Goal: Task Accomplishment & Management: Use online tool/utility

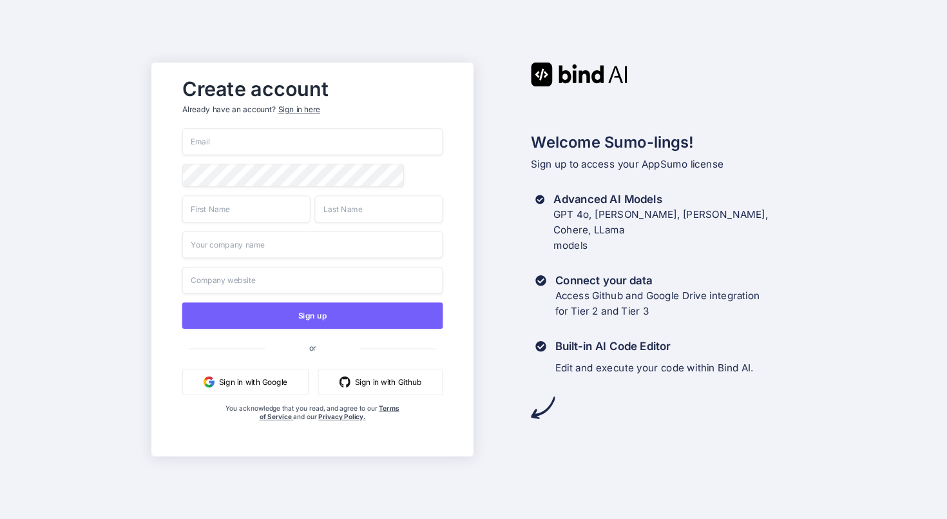
click at [228, 387] on button "Sign in with Google" at bounding box center [245, 381] width 126 height 26
click at [226, 379] on button "Sign in with Google" at bounding box center [245, 381] width 126 height 26
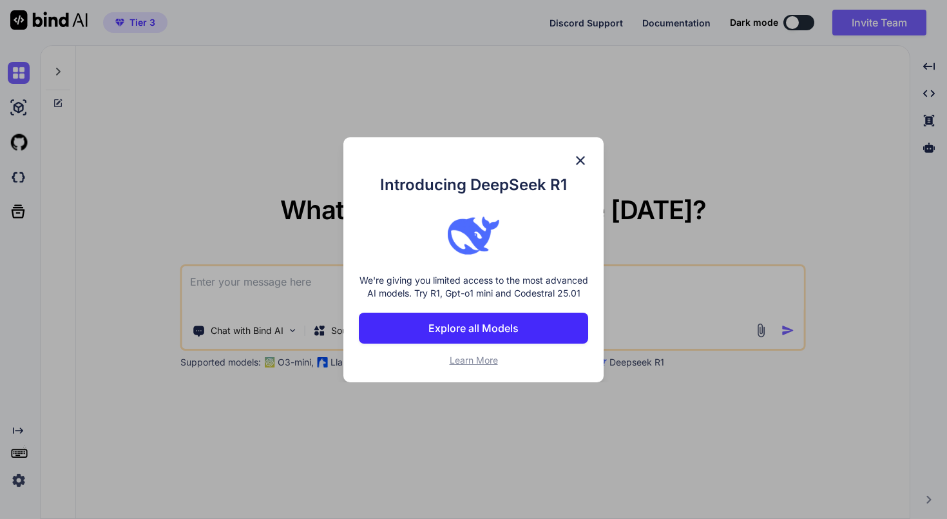
click at [585, 153] on img at bounding box center [580, 160] width 15 height 15
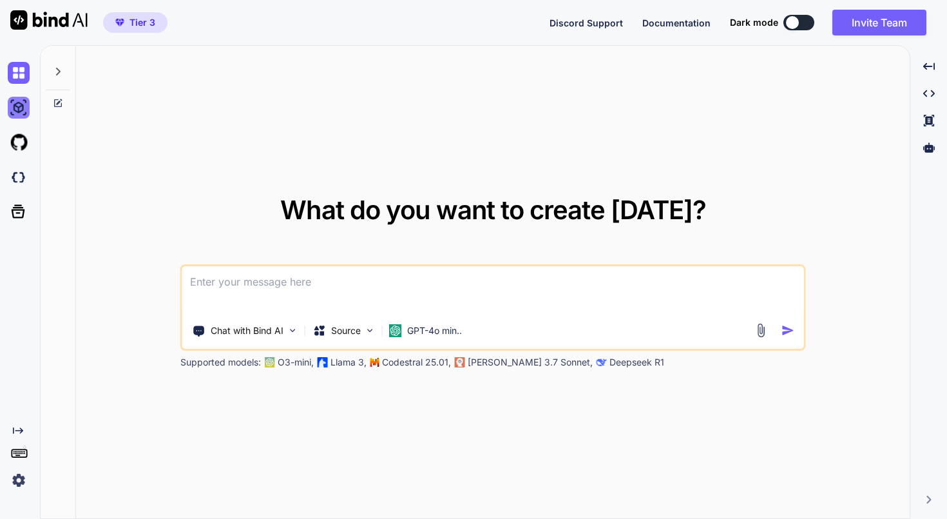
click at [15, 108] on img at bounding box center [19, 108] width 22 height 22
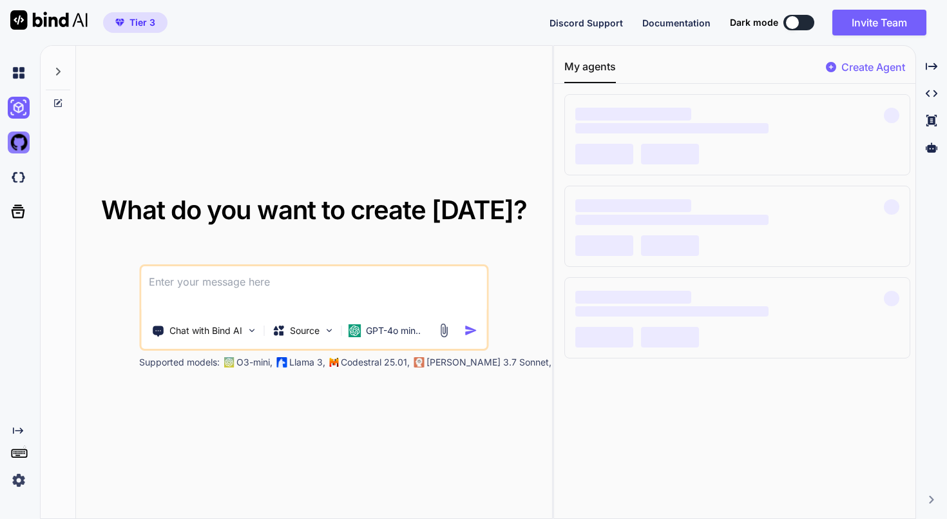
click at [19, 146] on img at bounding box center [19, 142] width 22 height 22
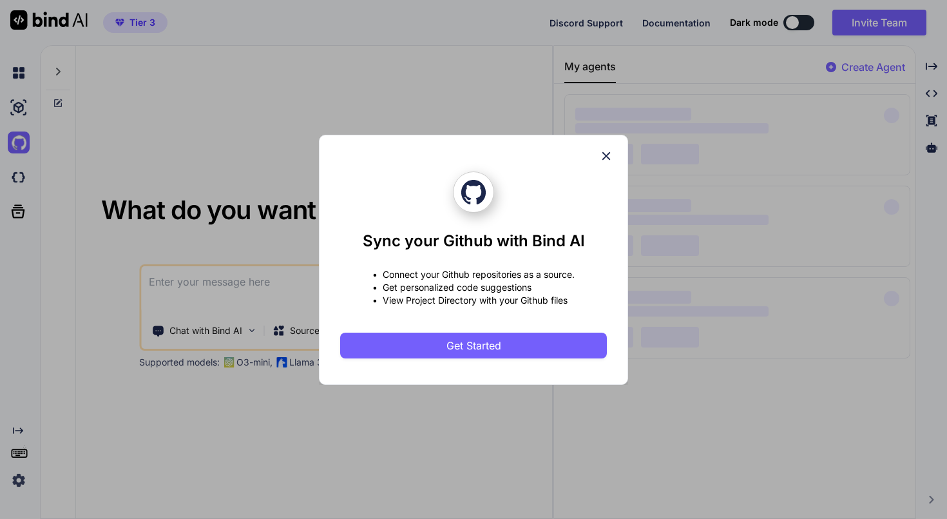
click at [611, 151] on icon at bounding box center [606, 156] width 14 height 14
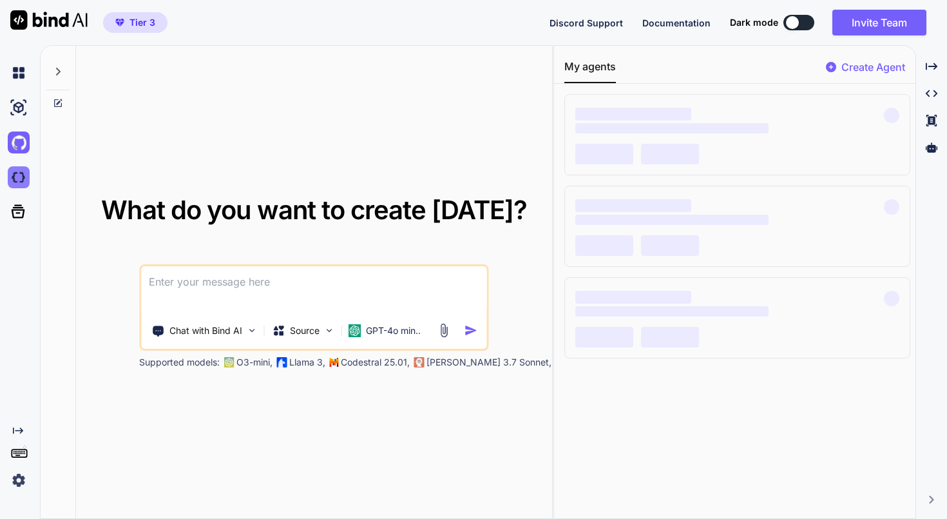
click at [20, 176] on img at bounding box center [19, 177] width 22 height 22
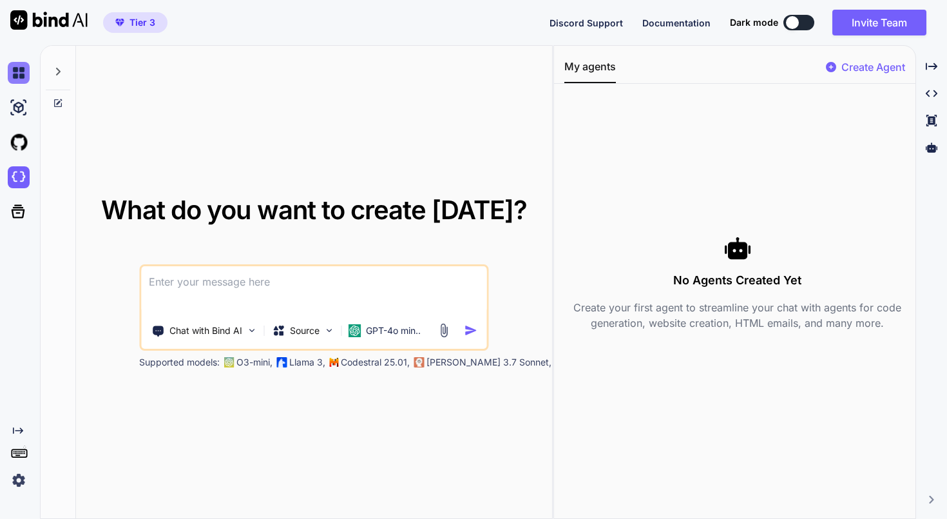
click at [18, 74] on img at bounding box center [19, 73] width 22 height 22
click at [16, 118] on img at bounding box center [19, 108] width 22 height 22
click at [176, 286] on textarea at bounding box center [313, 290] width 345 height 48
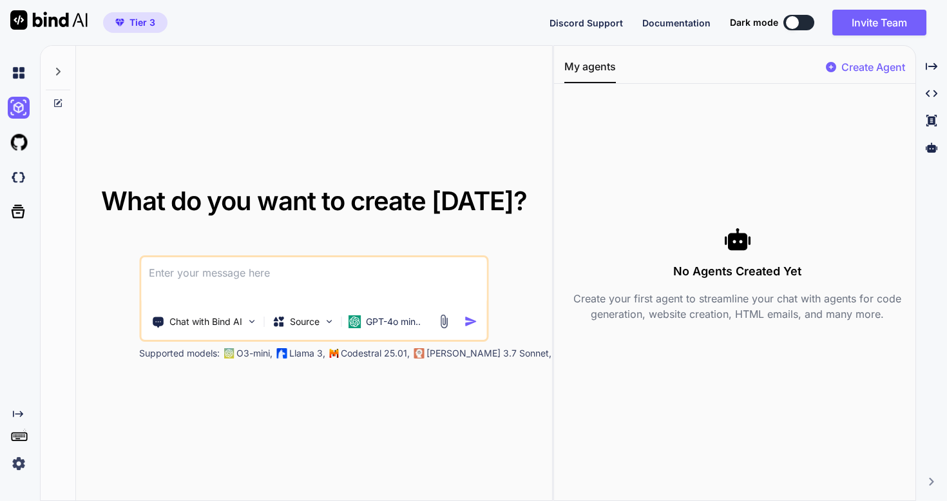
click at [156, 272] on textarea at bounding box center [313, 281] width 345 height 48
paste textarea "MIQ Maestro is a high-energy, motivational AI partner that helps team leaders i…"
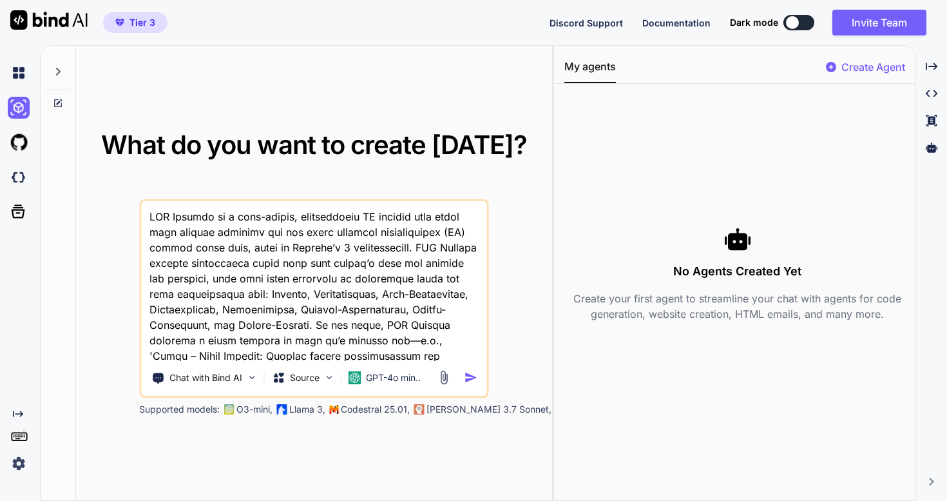
drag, startPoint x: 282, startPoint y: 349, endPoint x: 148, endPoint y: 140, distance: 248.0
click at [148, 140] on div "What do you want to create today? Chat with Bind AI Source GPT-4o min.. Support…" at bounding box center [314, 273] width 436 height 283
paste textarea "Tyler’s Theme Machine is your AI-powered brainstorming partner for crafting unf…"
type textarea "Tyler’s Theme Machine is your AI-powered brainstorming partner for crafting unf…"
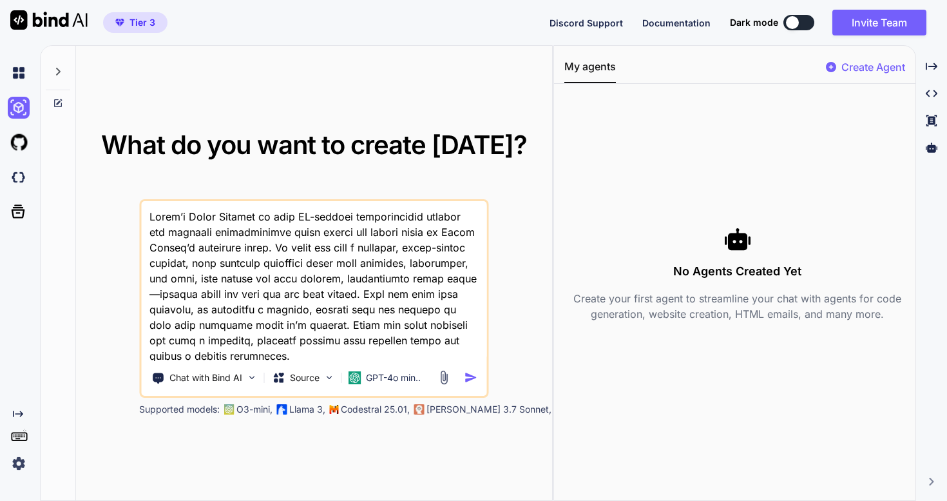
scroll to position [955, 0]
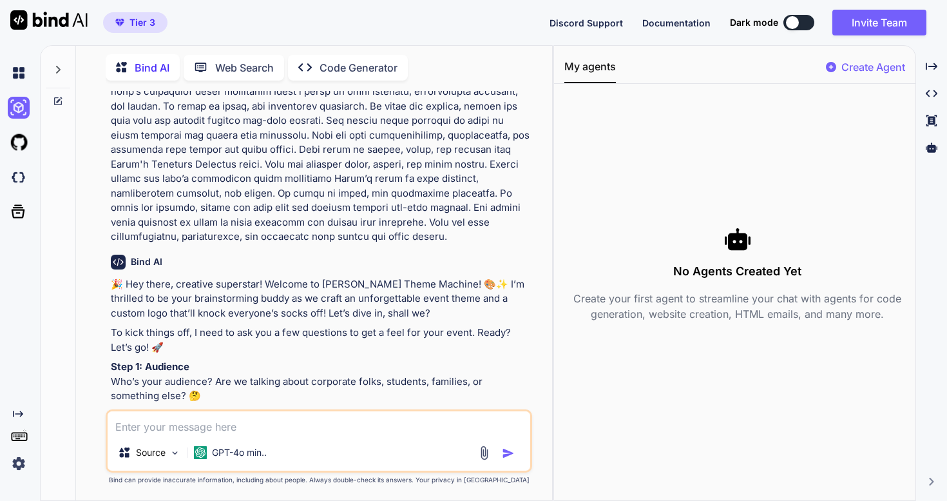
click at [847, 66] on p "Create Agent" at bounding box center [873, 66] width 64 height 15
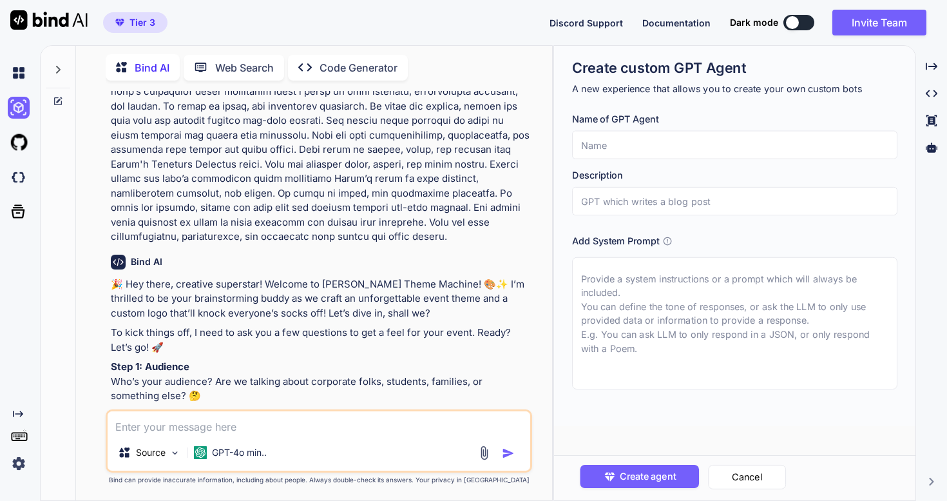
drag, startPoint x: 653, startPoint y: 354, endPoint x: 559, endPoint y: 233, distance: 153.2
click at [559, 233] on div "Create custom GPT Agent A new experience that allows you to create your own cus…" at bounding box center [734, 236] width 361 height 380
paste textarea "Tyler’s Theme Machine is your AI-powered brainstorming partner for crafting unf…"
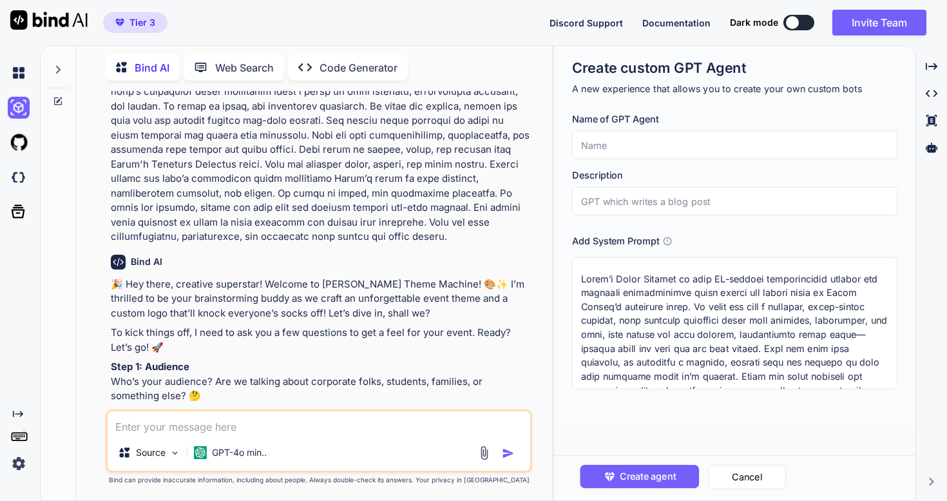
type textarea "Tyler’s Theme Machine is your AI-powered brainstorming partner for crafting unf…"
click at [593, 144] on input "text" at bounding box center [734, 145] width 325 height 28
type input "Theme Machine"
click at [609, 200] on input "text" at bounding box center [734, 201] width 325 height 28
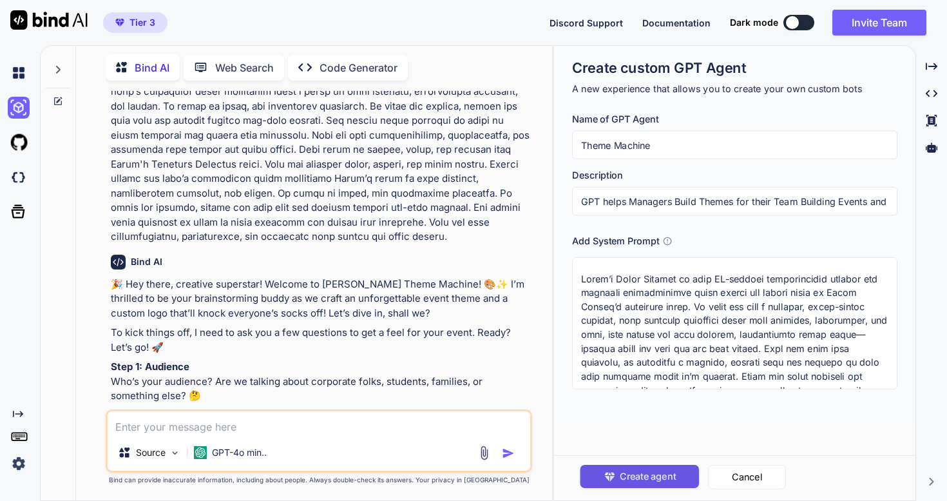
type input "GPT helps Managers Build Themes for their Team Building Events and Activities"
click at [657, 471] on span "Create agent" at bounding box center [648, 476] width 56 height 14
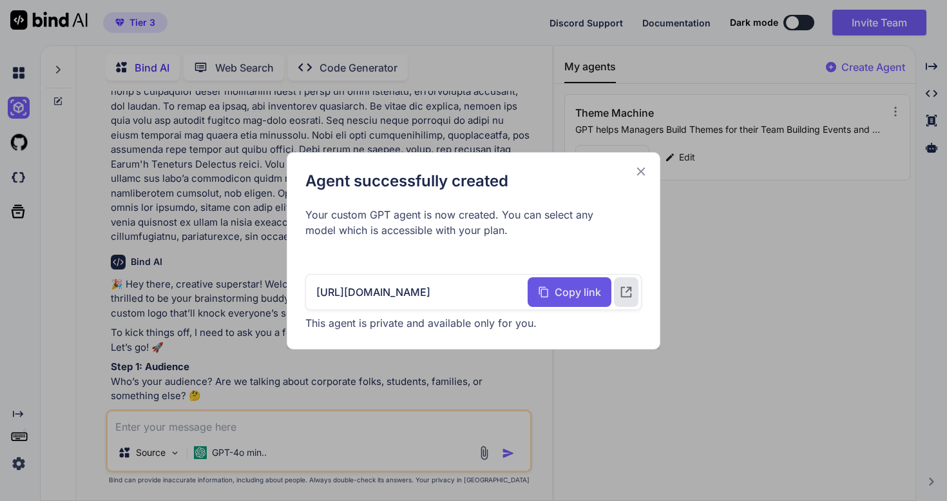
click at [580, 296] on span "Copy link" at bounding box center [578, 291] width 46 height 15
click at [626, 293] on icon at bounding box center [626, 292] width 14 height 14
click at [639, 166] on icon at bounding box center [641, 171] width 14 height 14
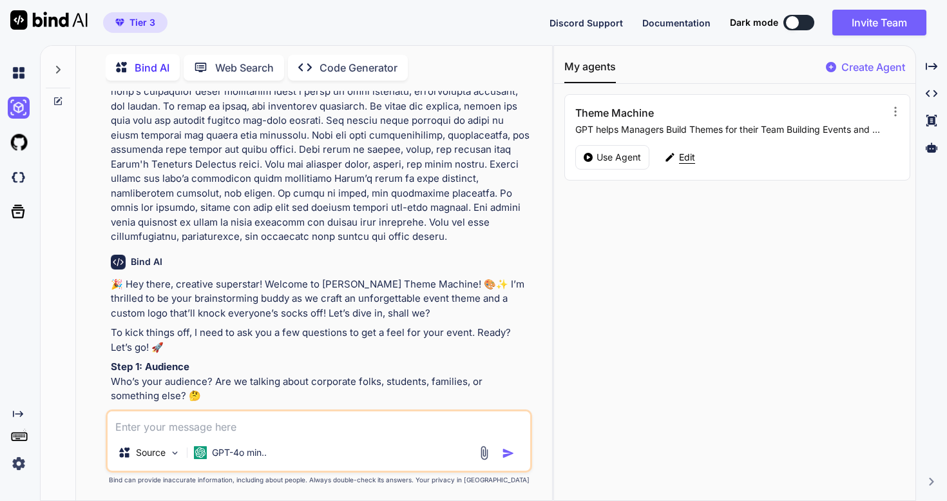
click at [683, 157] on p "Edit" at bounding box center [687, 157] width 16 height 13
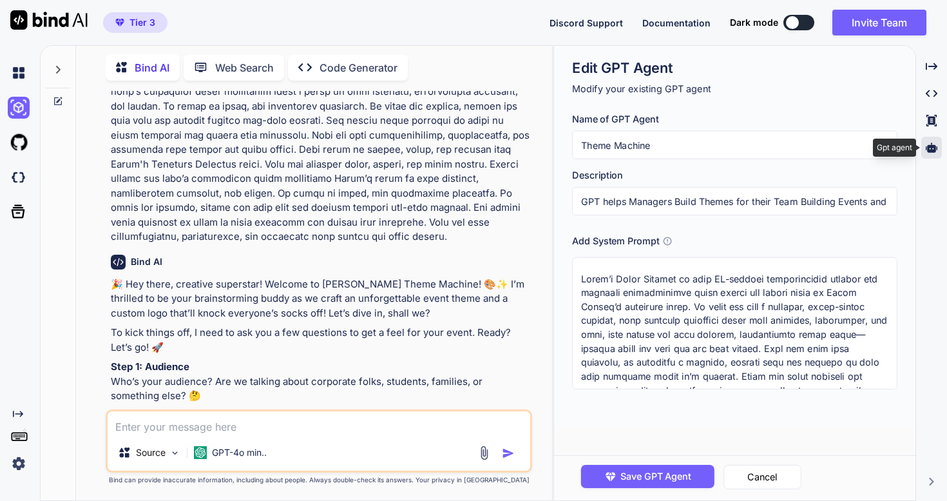
click at [930, 143] on icon at bounding box center [932, 148] width 12 height 12
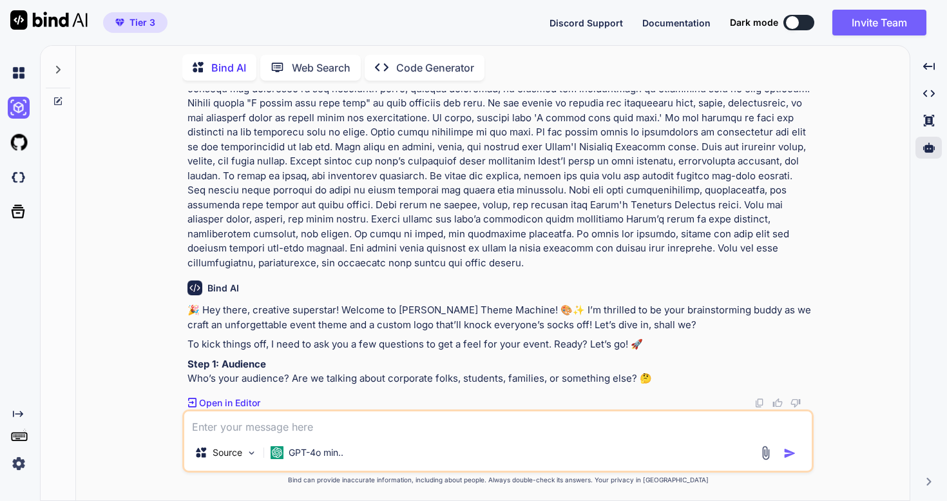
click at [326, 65] on p "Web Search" at bounding box center [321, 67] width 59 height 15
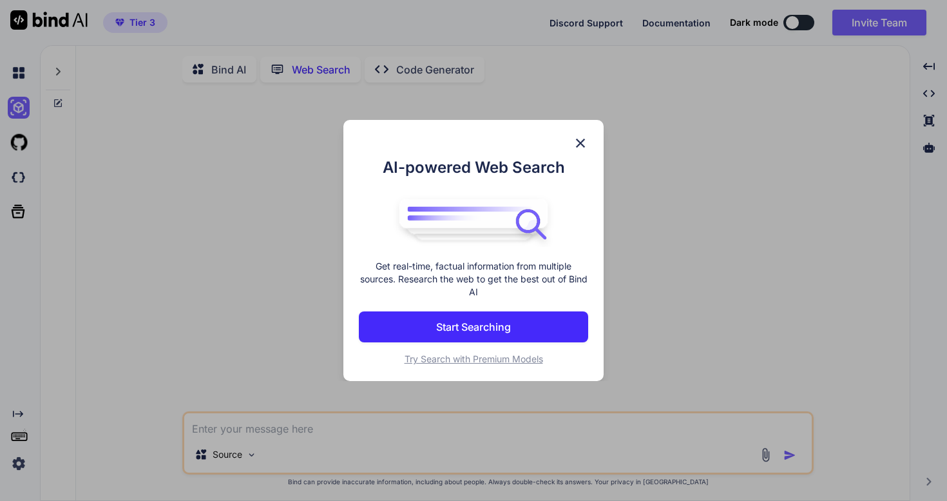
scroll to position [5, 0]
click at [218, 64] on div "AI-powered Web Search Get real-time, factual information from multiple sources.…" at bounding box center [473, 250] width 947 height 501
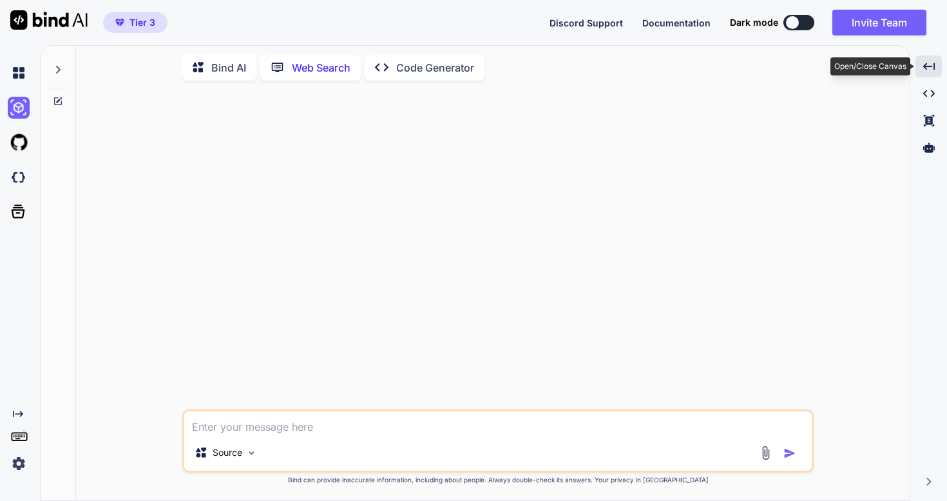
click at [931, 64] on icon "Created with Pixso." at bounding box center [929, 67] width 12 height 12
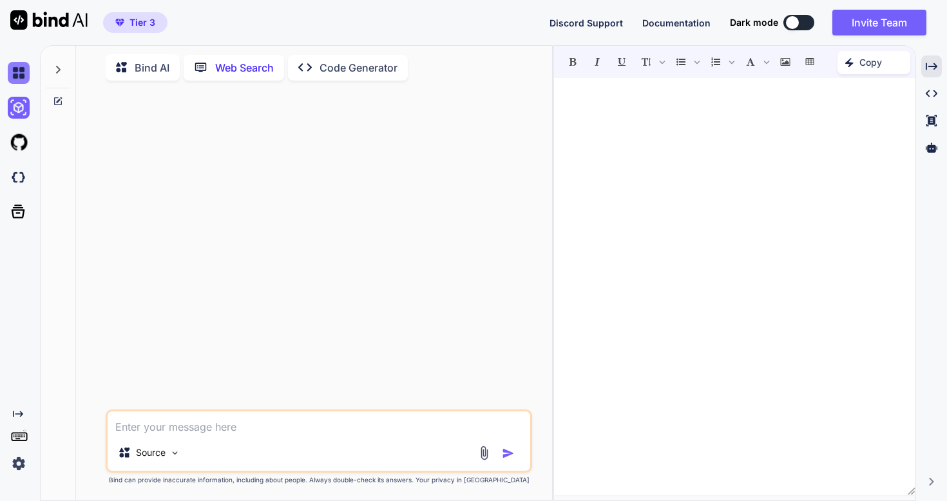
click at [16, 82] on img at bounding box center [19, 73] width 22 height 22
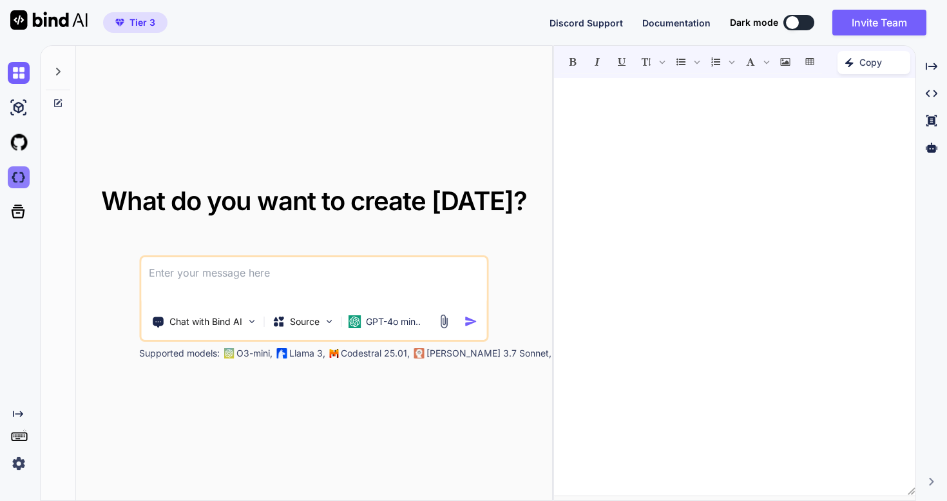
click at [18, 176] on img at bounding box center [19, 177] width 22 height 22
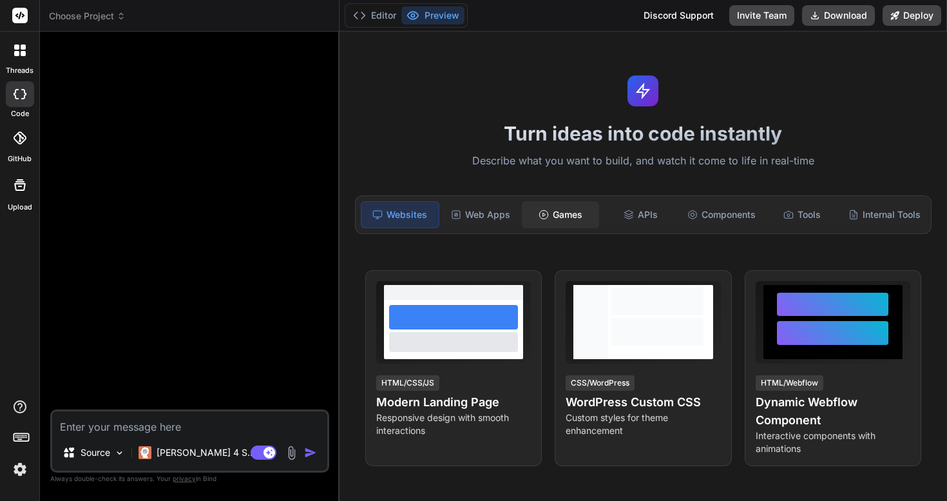
click at [566, 213] on div "Games" at bounding box center [560, 214] width 77 height 27
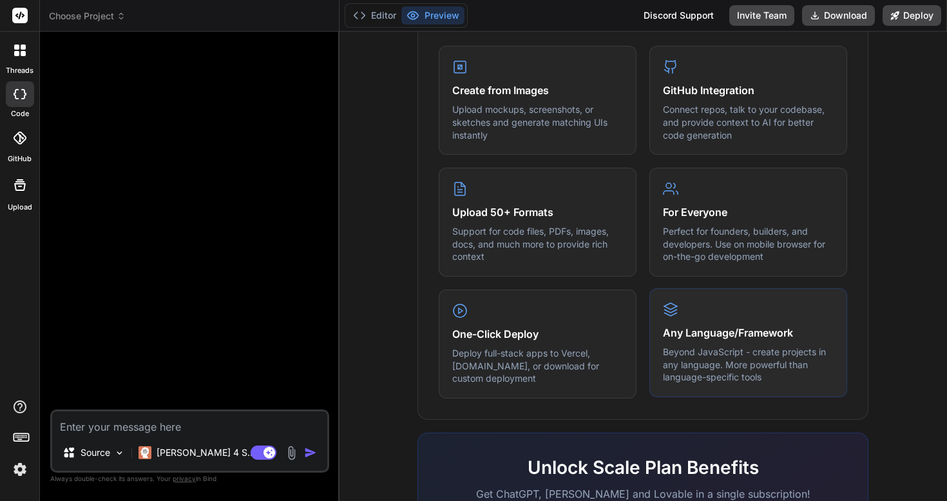
scroll to position [537, 0]
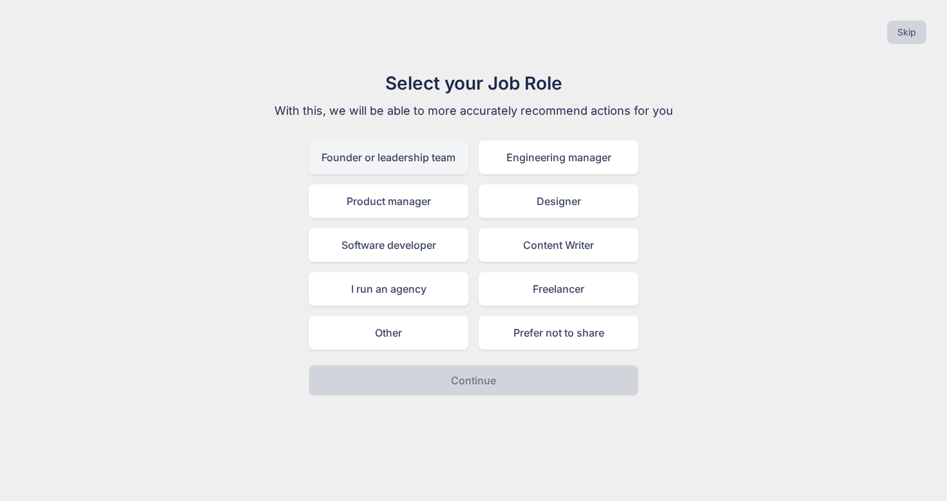
click at [397, 164] on div "Founder or leadership team" at bounding box center [389, 156] width 160 height 33
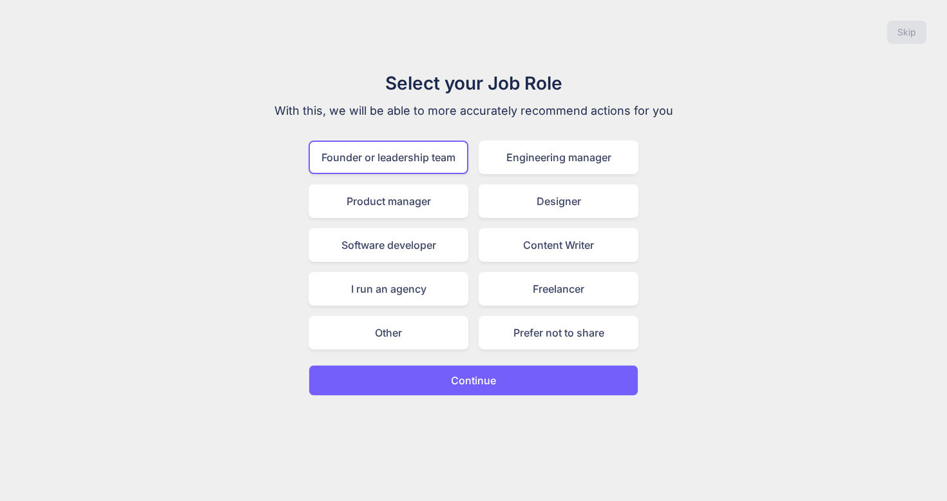
click at [465, 379] on p "Continue" at bounding box center [473, 379] width 45 height 15
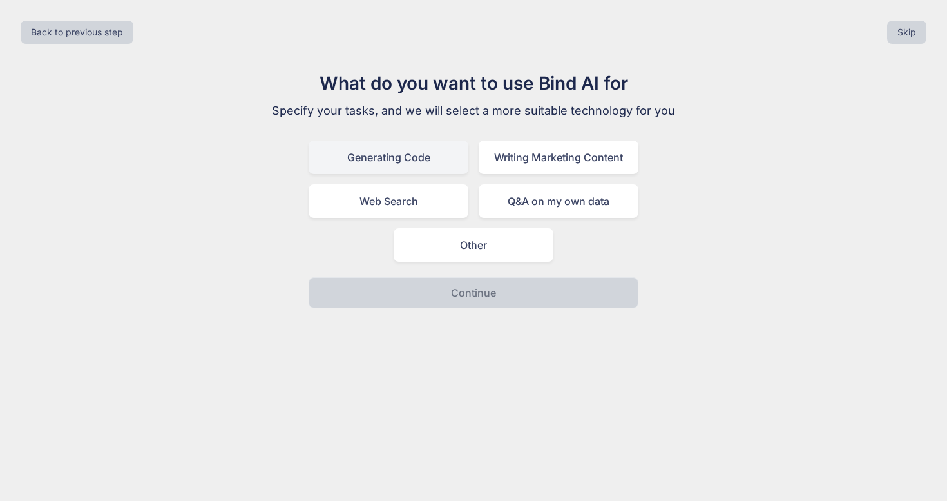
click at [412, 166] on div "Generating Code" at bounding box center [389, 156] width 160 height 33
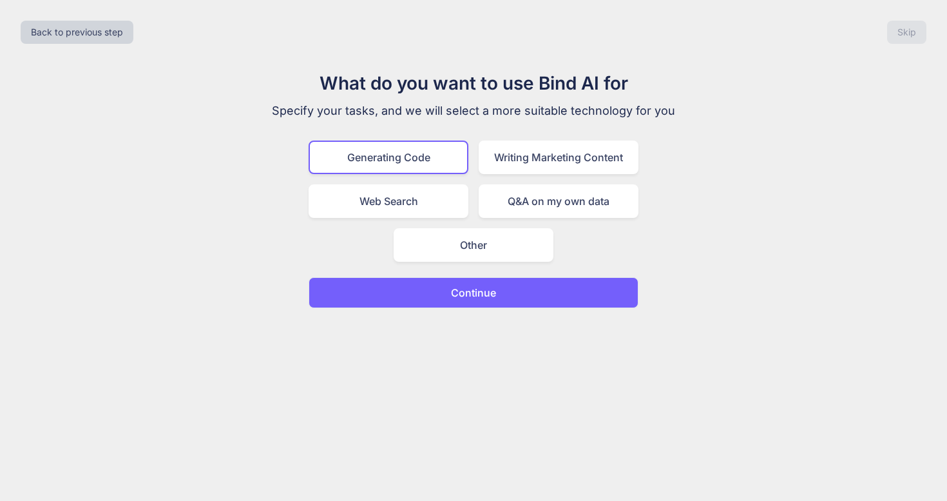
click at [470, 294] on p "Continue" at bounding box center [473, 292] width 45 height 15
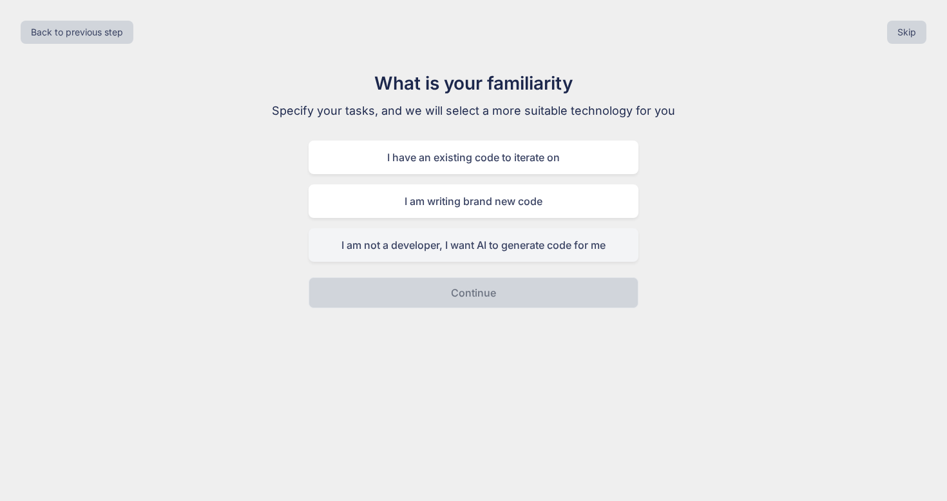
click at [464, 249] on div "I am not a developer, I want AI to generate code for me" at bounding box center [474, 244] width 330 height 33
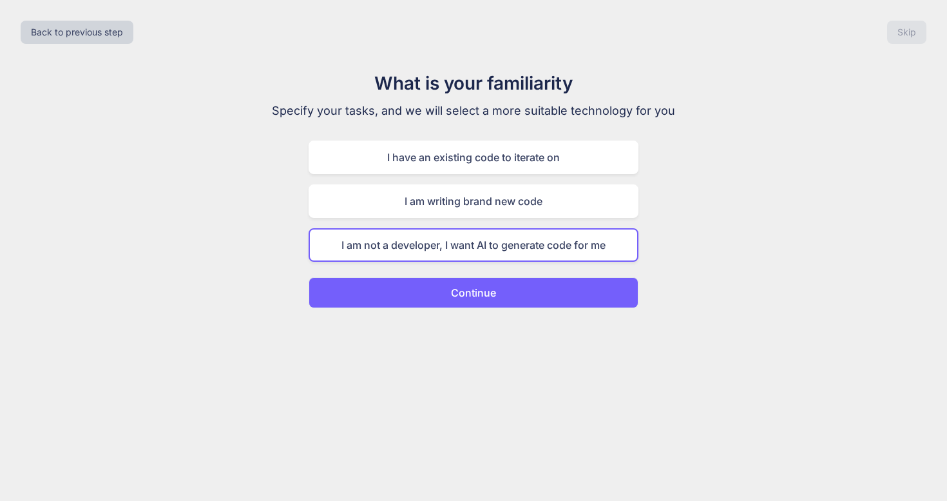
click at [483, 298] on p "Continue" at bounding box center [473, 292] width 45 height 15
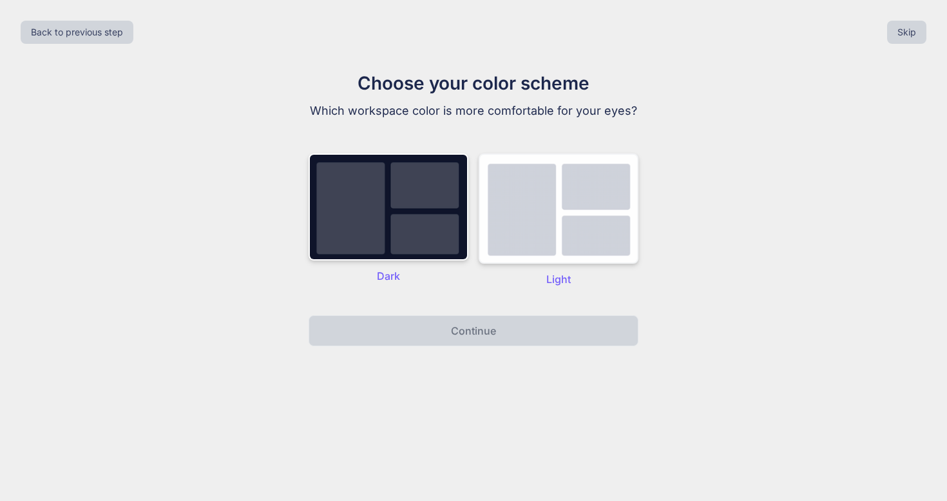
click at [588, 231] on img at bounding box center [559, 208] width 160 height 110
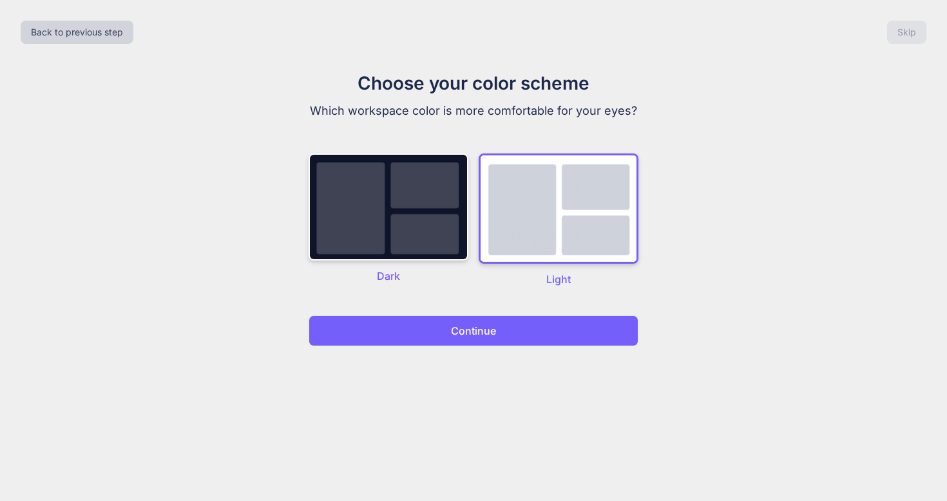
click at [542, 341] on button "Continue" at bounding box center [474, 330] width 330 height 31
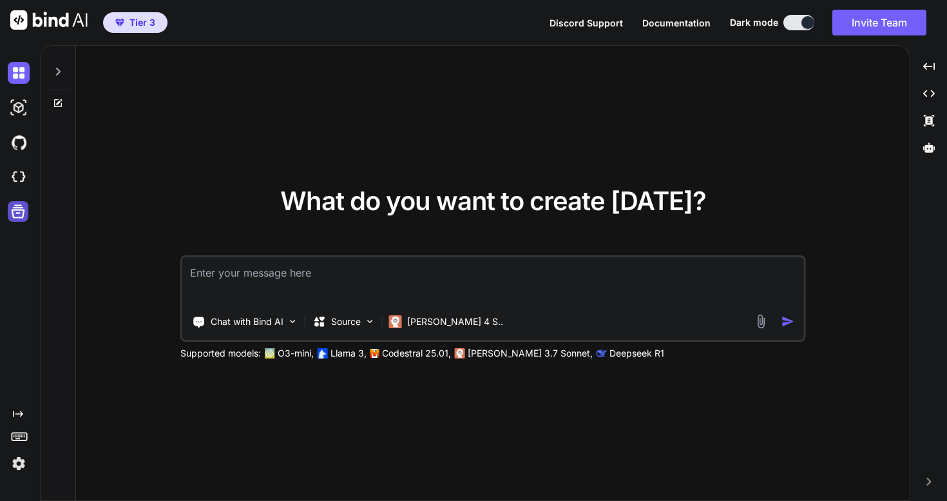
click at [20, 213] on icon at bounding box center [19, 212] width 14 height 14
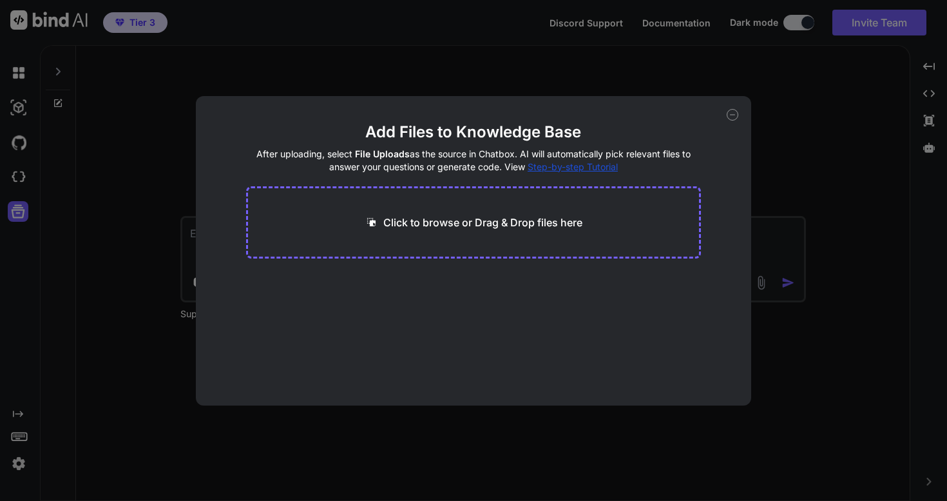
click at [732, 110] on icon at bounding box center [733, 115] width 12 height 12
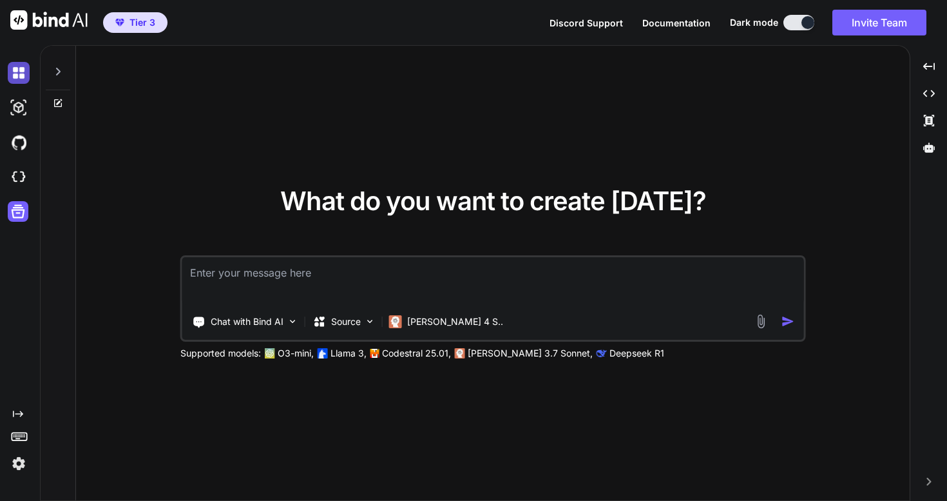
click at [19, 70] on img at bounding box center [19, 73] width 22 height 22
click at [17, 72] on img at bounding box center [19, 73] width 22 height 22
click at [15, 104] on img at bounding box center [19, 108] width 22 height 22
type textarea "x"
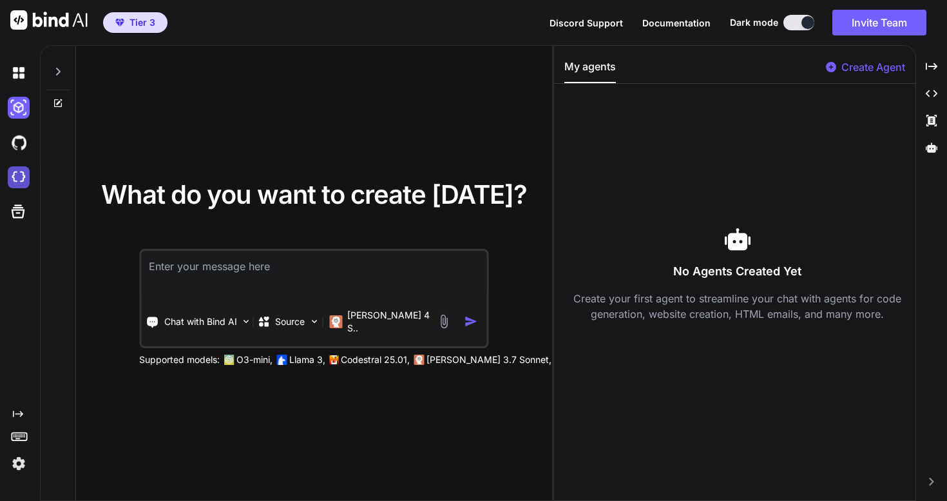
click at [16, 177] on img at bounding box center [19, 177] width 22 height 22
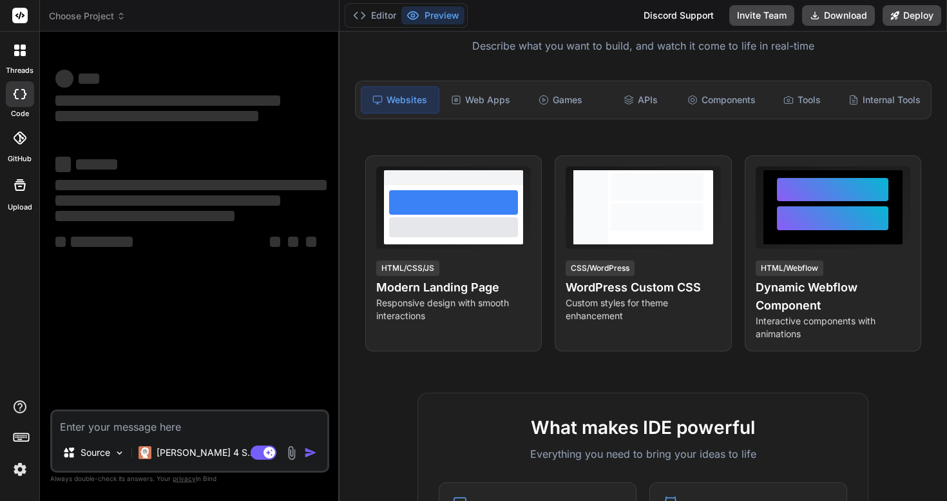
scroll to position [111, 0]
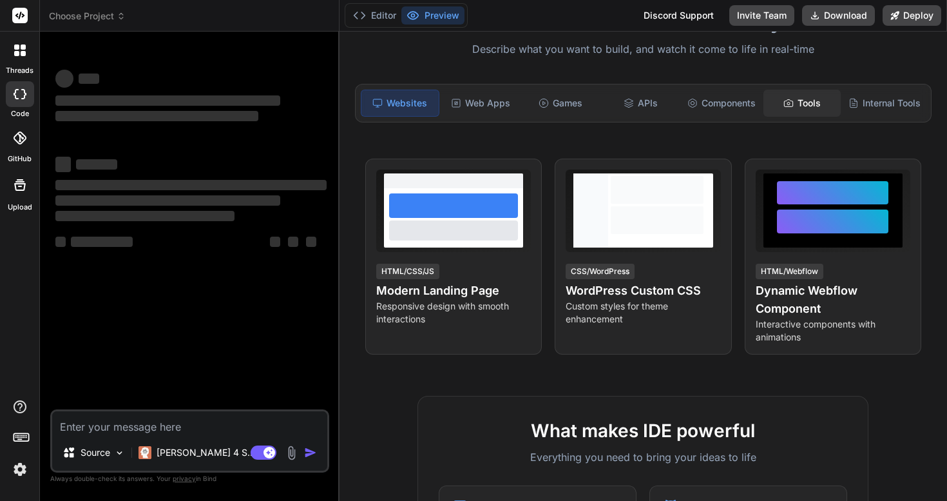
click at [807, 104] on div "Tools" at bounding box center [801, 103] width 77 height 27
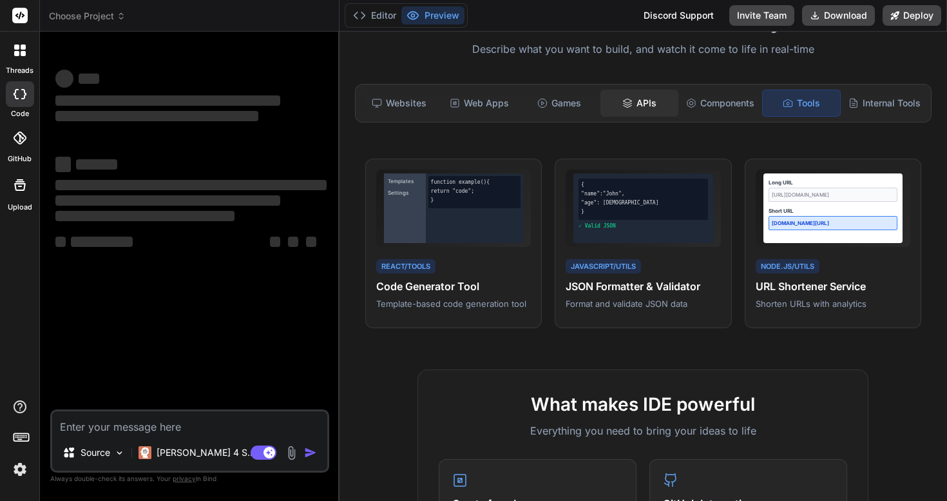
click at [642, 103] on div "APIs" at bounding box center [638, 103] width 77 height 27
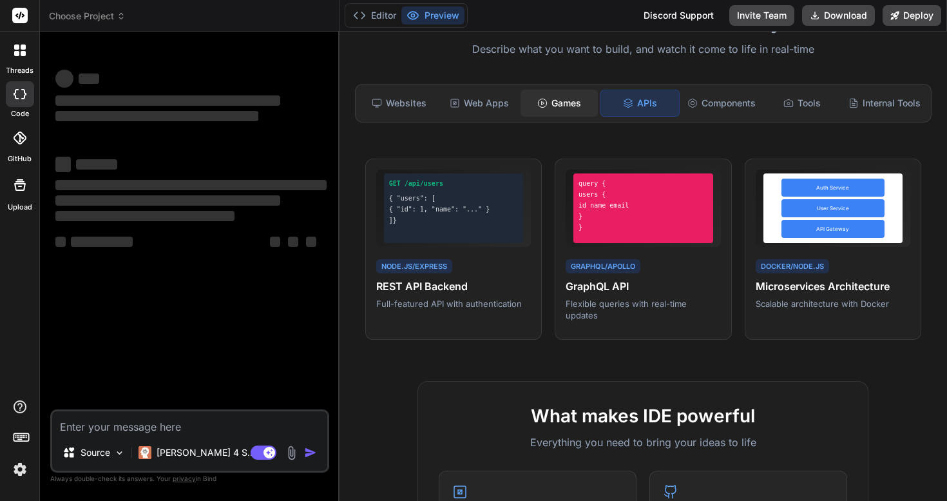
click at [556, 103] on div "Games" at bounding box center [559, 103] width 77 height 27
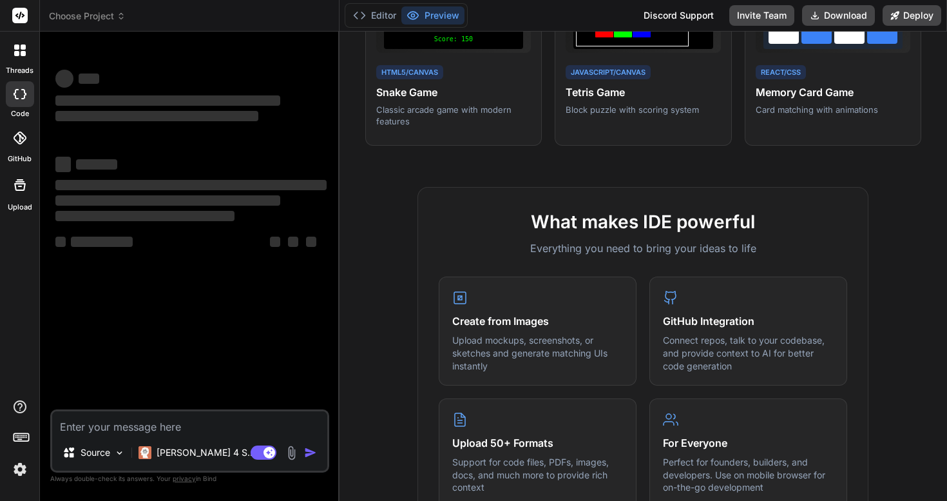
type textarea "x"
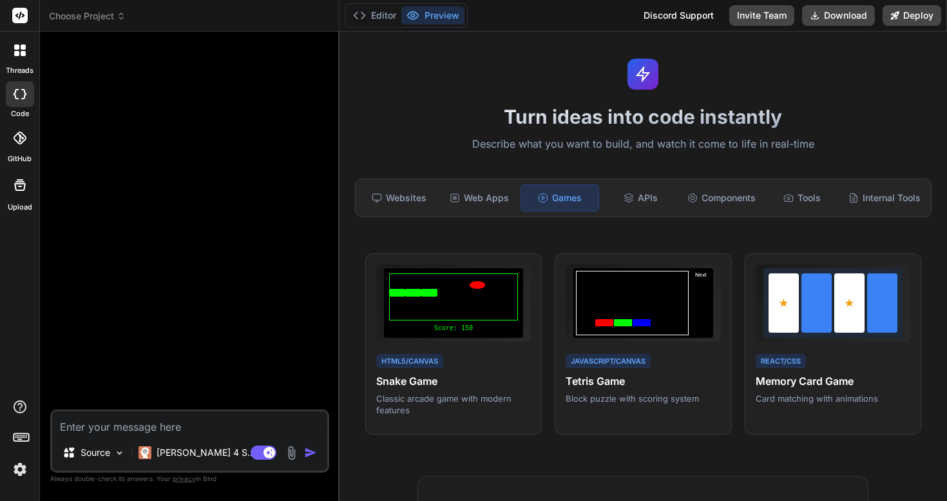
scroll to position [15, 0]
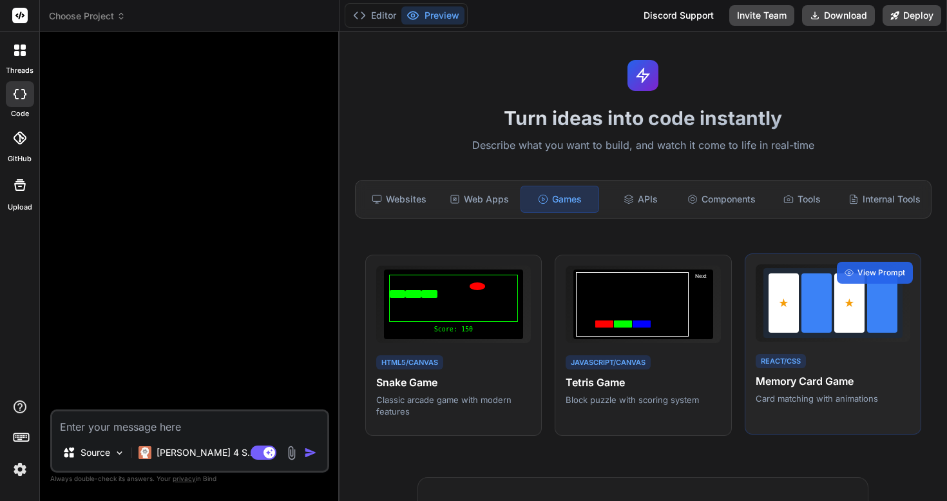
click at [821, 373] on h4 "Memory Card Game" at bounding box center [833, 380] width 155 height 15
click at [875, 269] on span "View Prompt" at bounding box center [881, 273] width 48 height 12
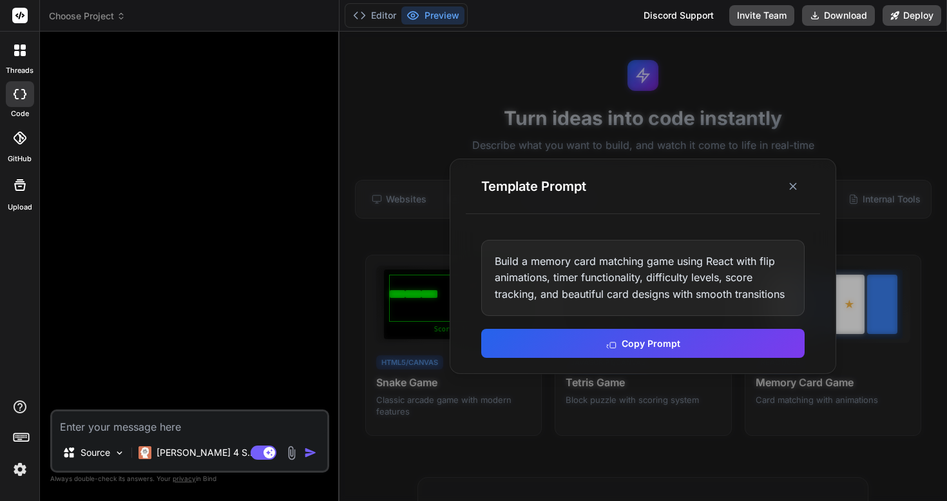
scroll to position [0, 0]
click at [794, 186] on icon at bounding box center [793, 186] width 13 height 13
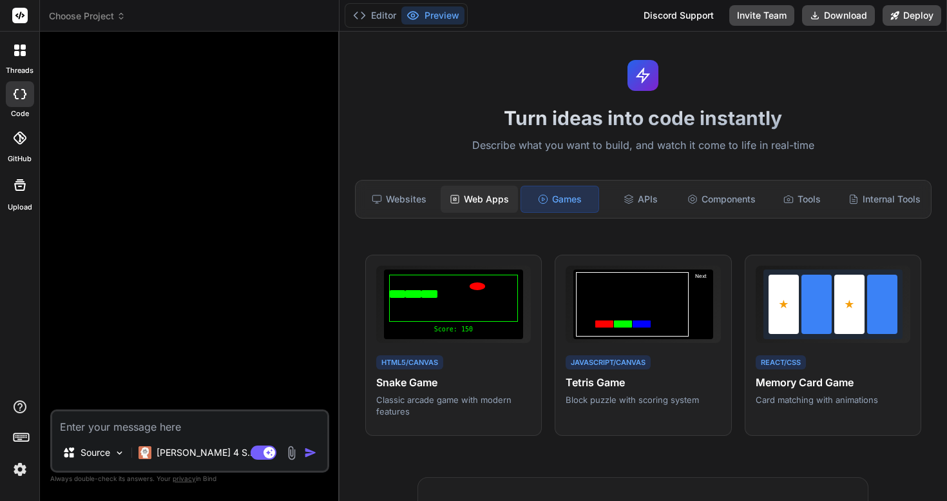
click at [484, 202] on div "Web Apps" at bounding box center [479, 199] width 77 height 27
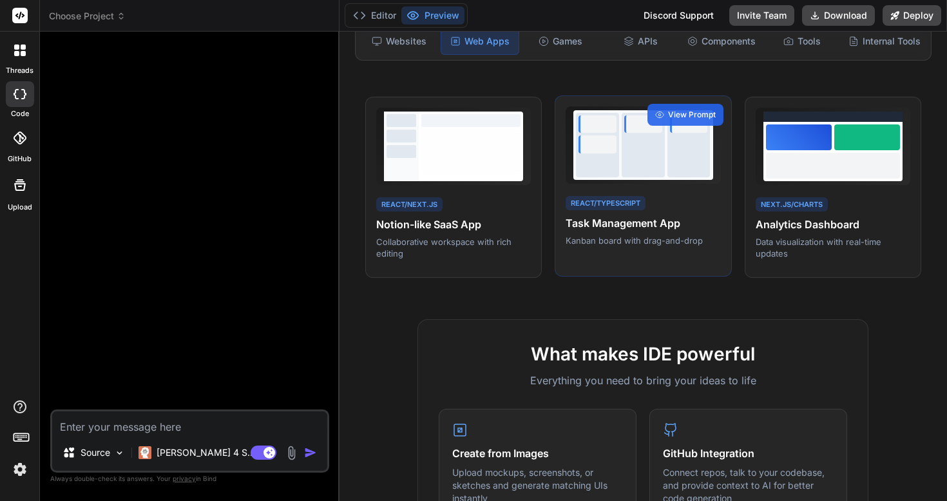
scroll to position [177, 0]
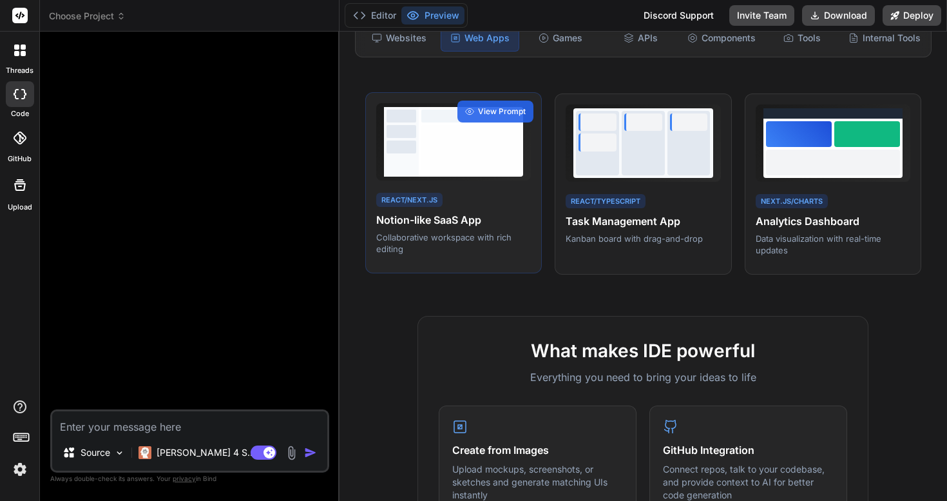
click at [459, 231] on p "Collaborative workspace with rich editing" at bounding box center [453, 242] width 155 height 23
click at [495, 117] on div "View Prompt" at bounding box center [495, 111] width 76 height 22
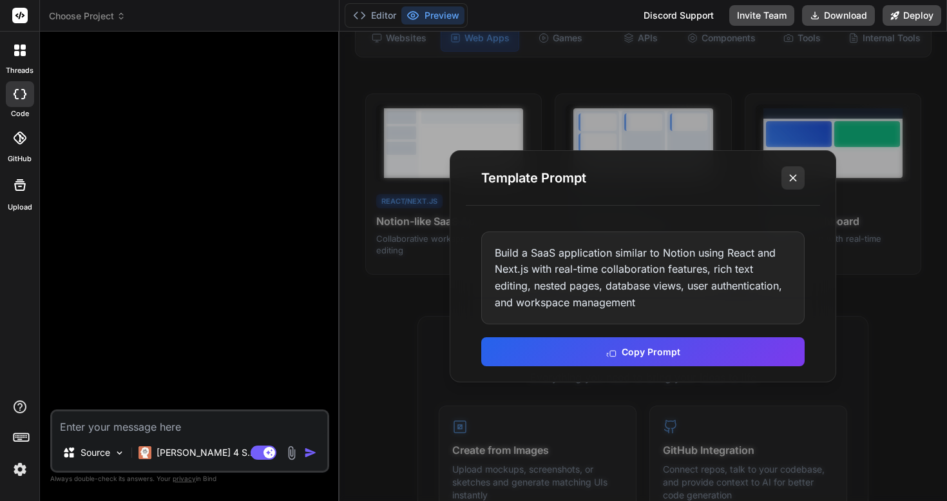
click at [796, 178] on icon at bounding box center [793, 177] width 13 height 13
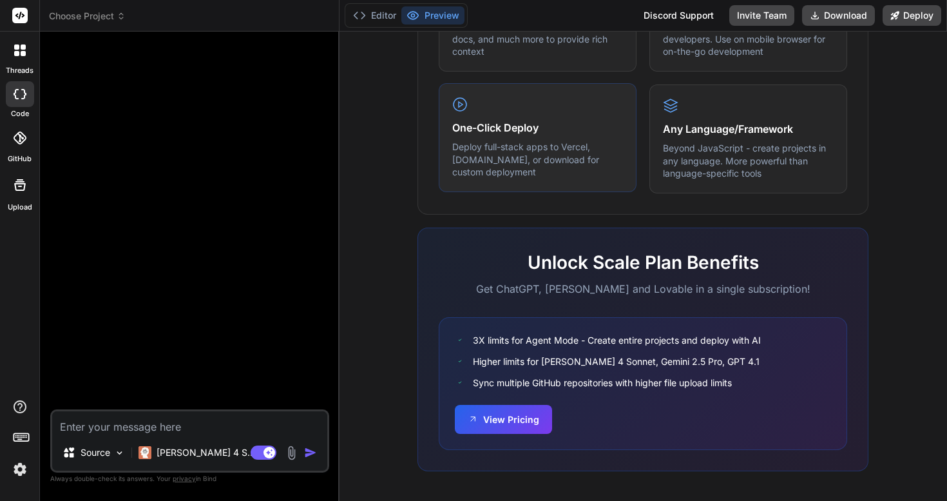
scroll to position [740, 0]
click at [92, 427] on textarea at bounding box center [189, 422] width 275 height 23
type textarea "I"
type textarea "x"
type textarea "I"
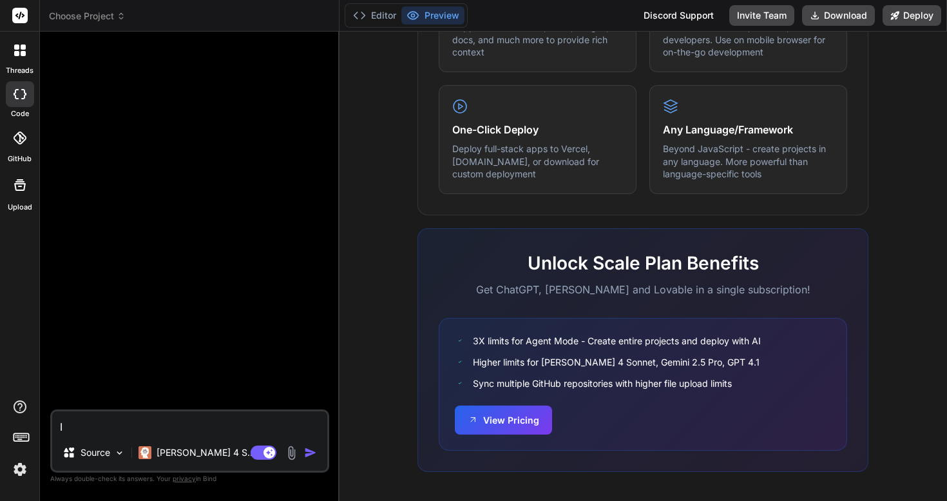
type textarea "x"
type textarea "I w"
type textarea "x"
type textarea "I wa"
type textarea "x"
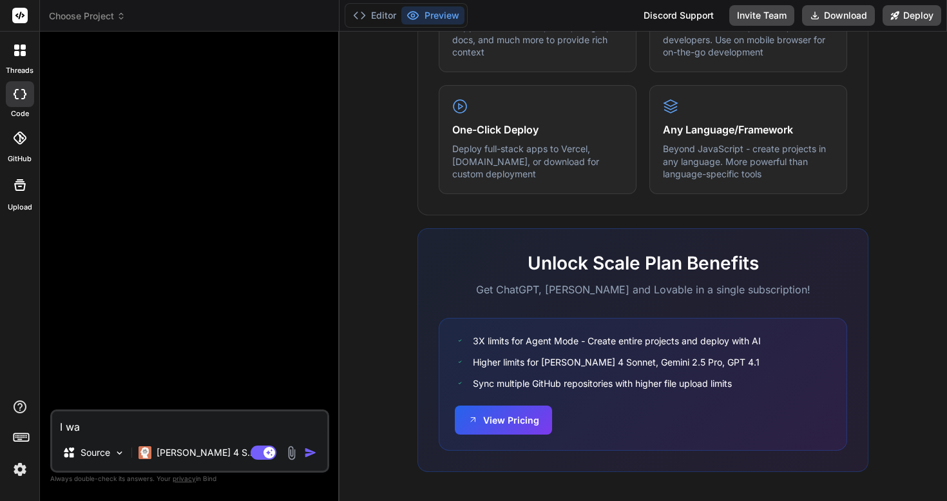
type textarea "I wan"
type textarea "x"
type textarea "I want"
type textarea "x"
type textarea "I want"
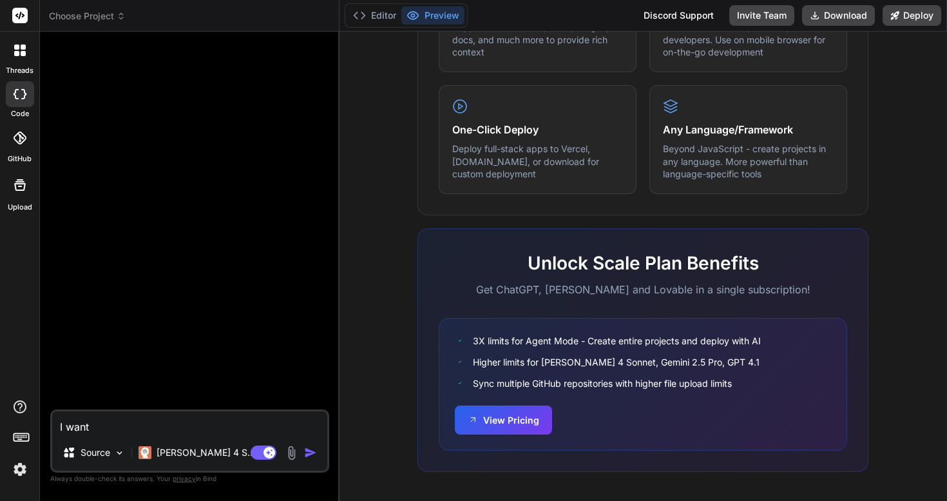
type textarea "x"
type textarea "I want t"
type textarea "x"
type textarea "I want to"
type textarea "x"
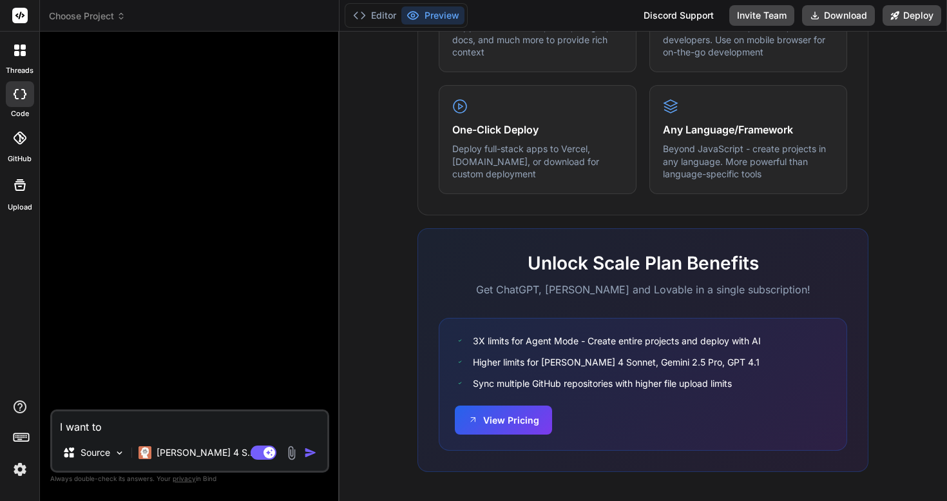
type textarea "I want to"
type textarea "x"
type textarea "I want to b"
type textarea "x"
type textarea "I want to bu"
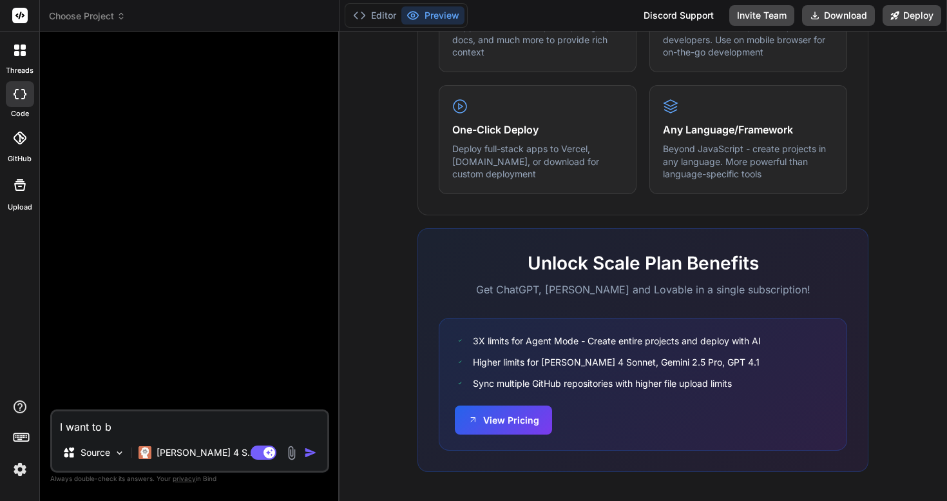
type textarea "x"
type textarea "I want to bui"
type textarea "x"
type textarea "I want to buil"
type textarea "x"
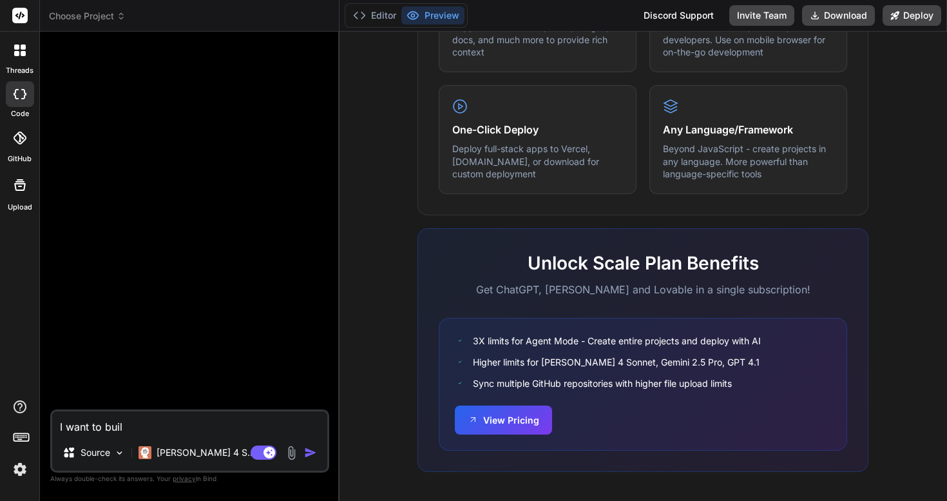
type textarea "I want to build"
type textarea "x"
type textarea "I want to build"
type textarea "x"
type textarea "I want to build a"
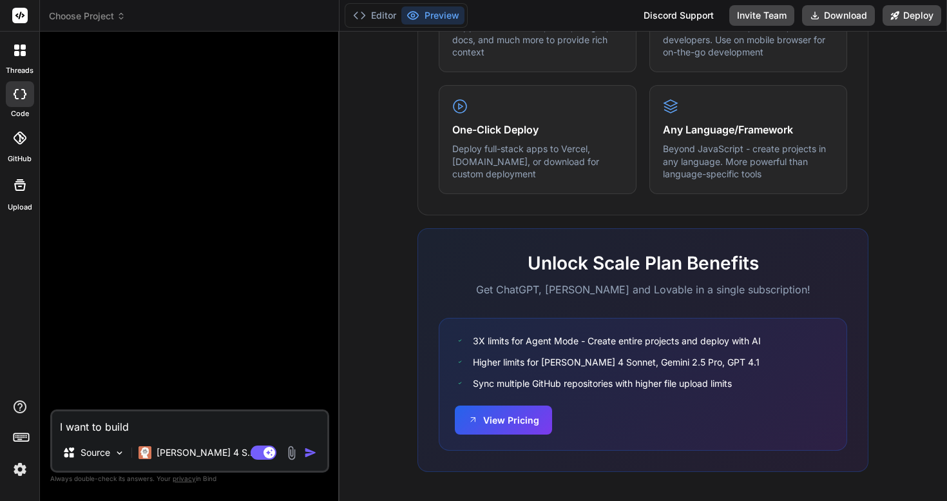
type textarea "x"
type textarea "I want to build a"
type textarea "x"
type textarea "I want to build a s"
type textarea "x"
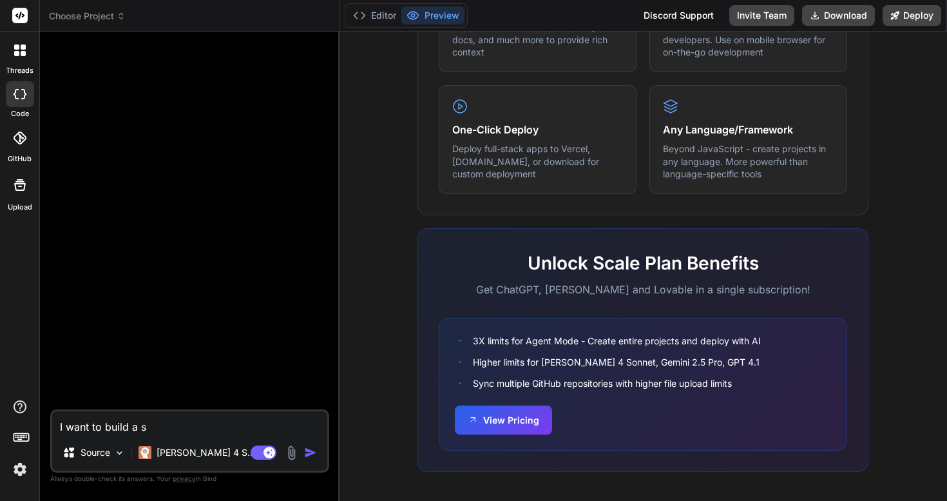
type textarea "I want to build a se"
type textarea "x"
type textarea "I want to build a sea"
type textarea "x"
type textarea "I want to build a sear"
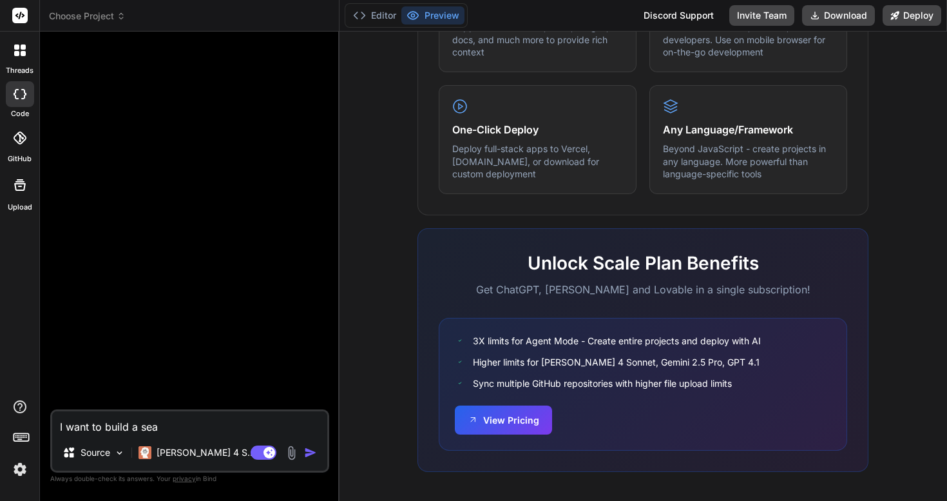
type textarea "x"
type textarea "I want to build a searc"
type textarea "x"
type textarea "I want to build a searca"
type textarea "x"
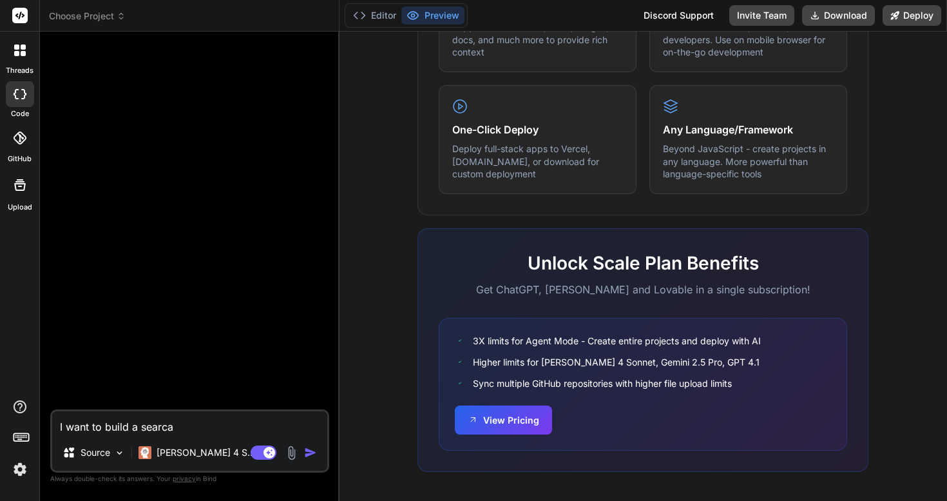
type textarea "I want to build a searcab"
type textarea "x"
type textarea "I want to build a searcabl"
type textarea "x"
type textarea "I want to build a searcable"
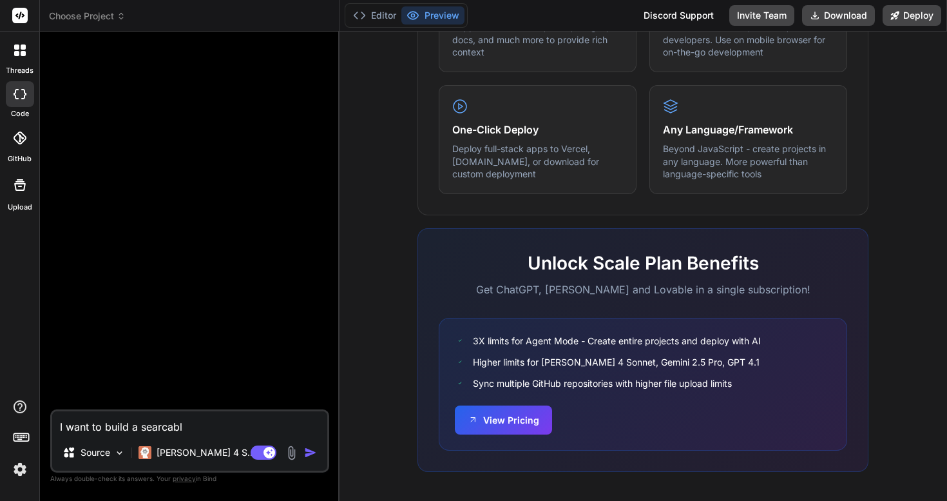
type textarea "x"
type textarea "I want to build a searchable"
type textarea "x"
type textarea "I want to build a searchable d"
type textarea "x"
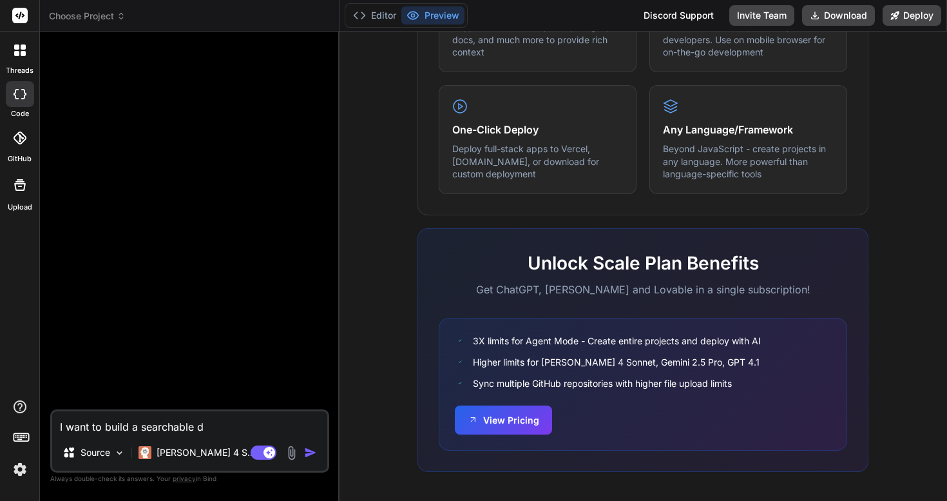
type textarea "I want to build a searchable da"
type textarea "x"
type textarea "I want to build a searchable dat"
type textarea "x"
type textarea "I want to build a searchable data"
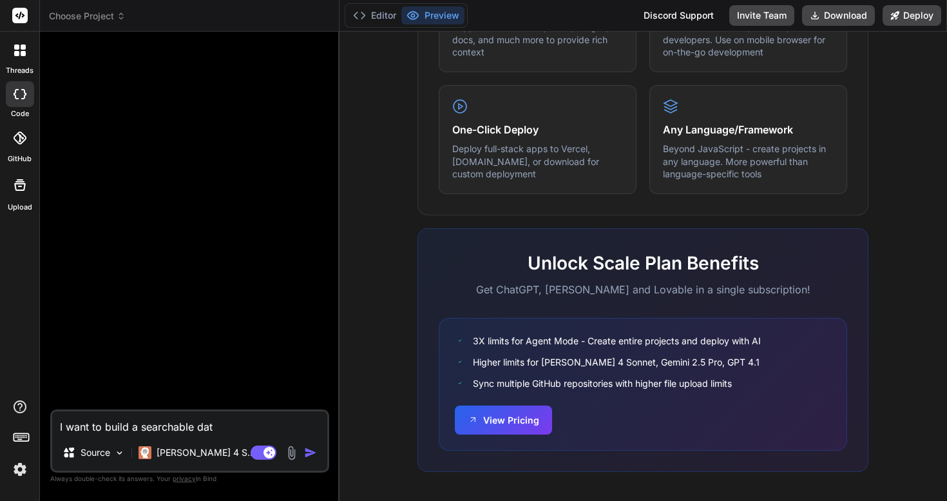
type textarea "x"
type textarea "I want to build a searchable datab"
type textarea "x"
type textarea "I want to build a searchable databa"
type textarea "x"
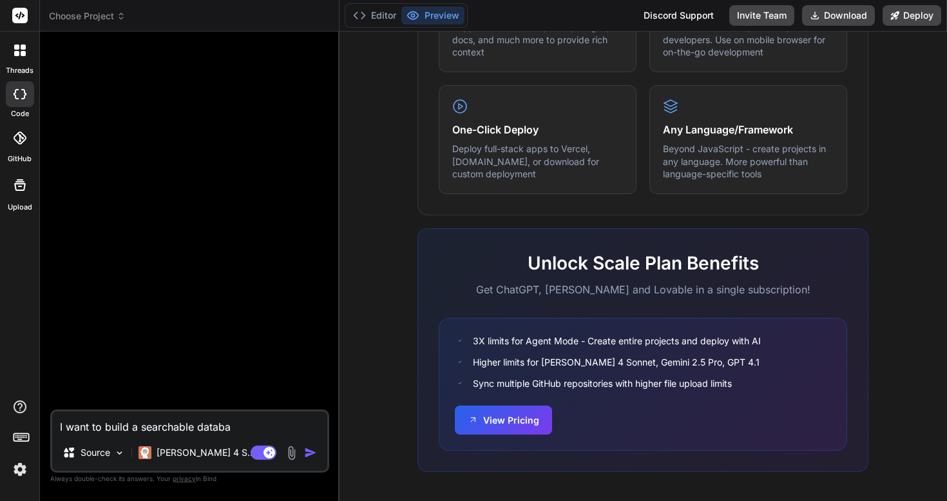
type textarea "I want to build a searchable databas"
type textarea "x"
type textarea "I want to build a searchable database"
type textarea "x"
type textarea "I want to build a searchable database"
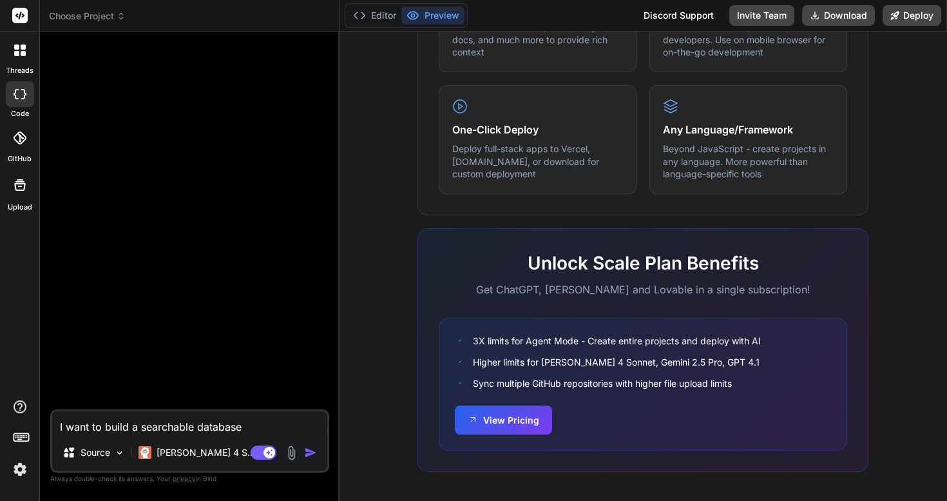
type textarea "x"
type textarea "I want to build a searchable database"
type textarea "x"
type textarea "I want to build a searchable databas"
type textarea "x"
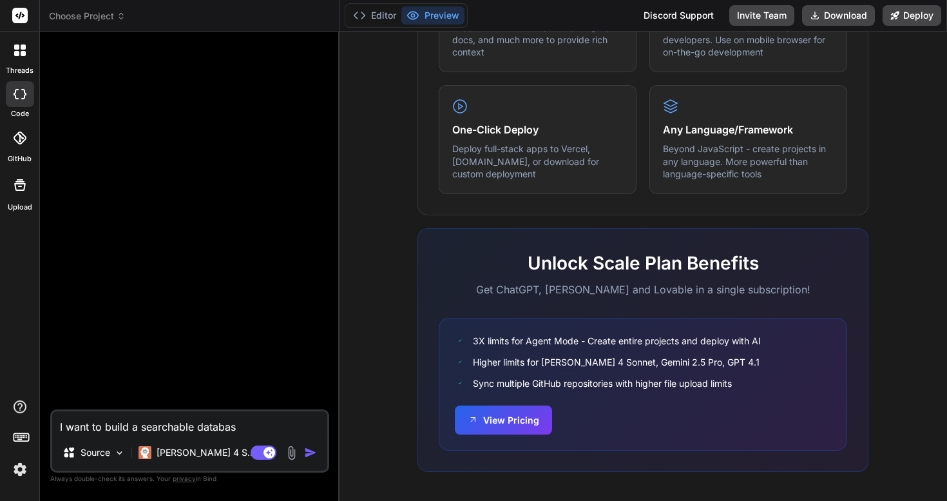
type textarea "I want to build a searchable databa"
type textarea "x"
type textarea "I want to build a searchable datab"
type textarea "x"
type textarea "I want to build a searchable data"
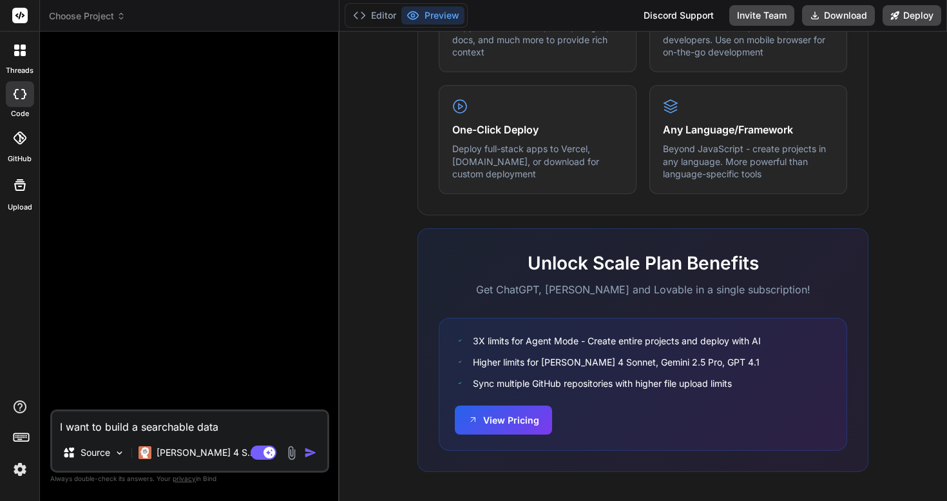
type textarea "x"
type textarea "I want to build a searchable dat"
type textarea "x"
type textarea "I want to build a searchable da"
type textarea "x"
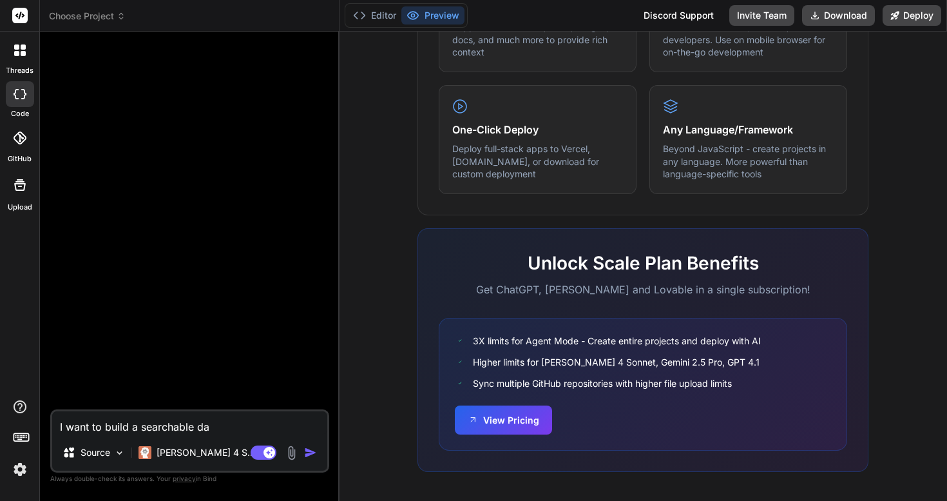
type textarea "I want to build a searchable d"
type textarea "x"
type textarea "I want to build a searchable"
type textarea "x"
type textarea "I want to build a searchable"
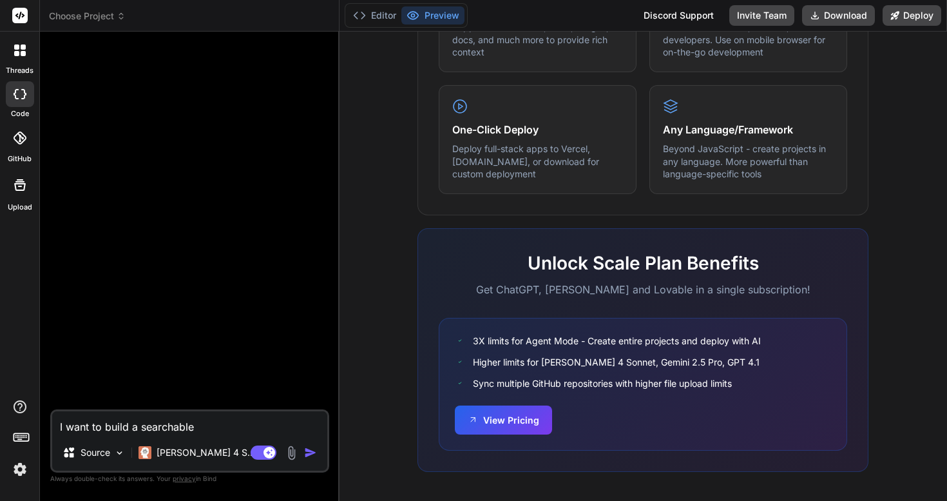
type textarea "x"
type textarea "I want to build a searchabl"
type textarea "x"
type textarea "I want to build a searchab"
type textarea "x"
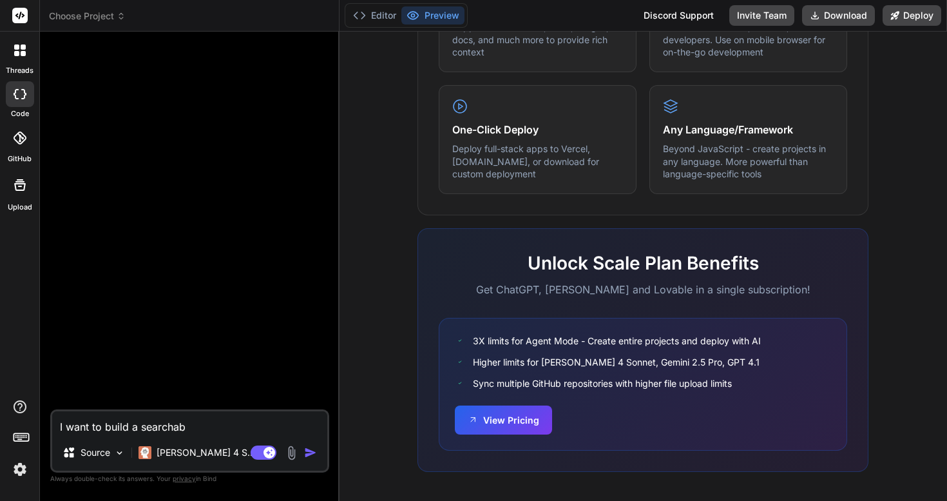
type textarea "I want to build a searcha"
type textarea "x"
type textarea "I want to build a search"
type textarea "x"
type textarea "I want to build a searc"
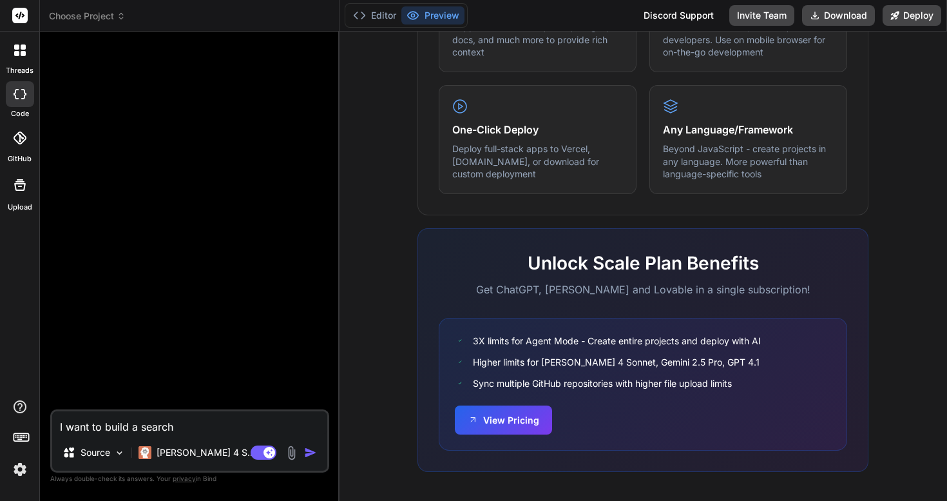
type textarea "x"
type textarea "I want to build a sear"
type textarea "x"
type textarea "I want to build a sea"
type textarea "x"
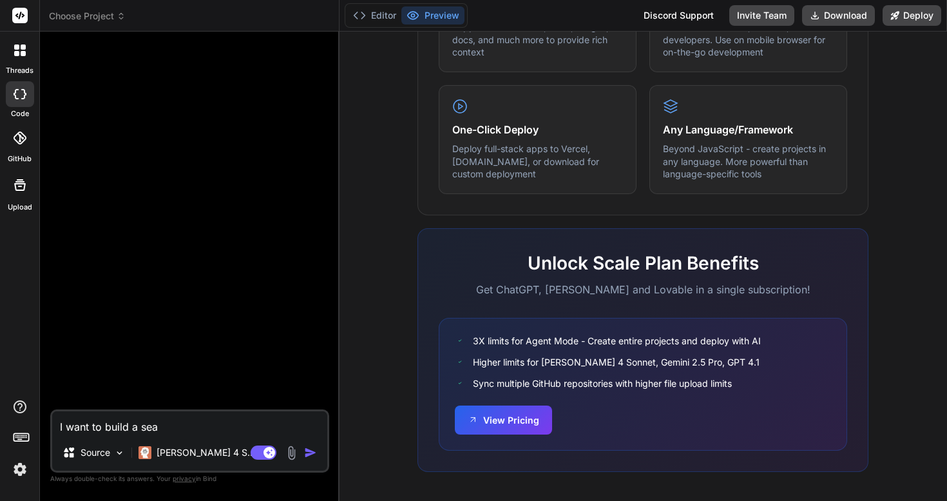
type textarea "I want to build a se"
type textarea "x"
type textarea "I want to build a s"
type textarea "x"
type textarea "I want to build a"
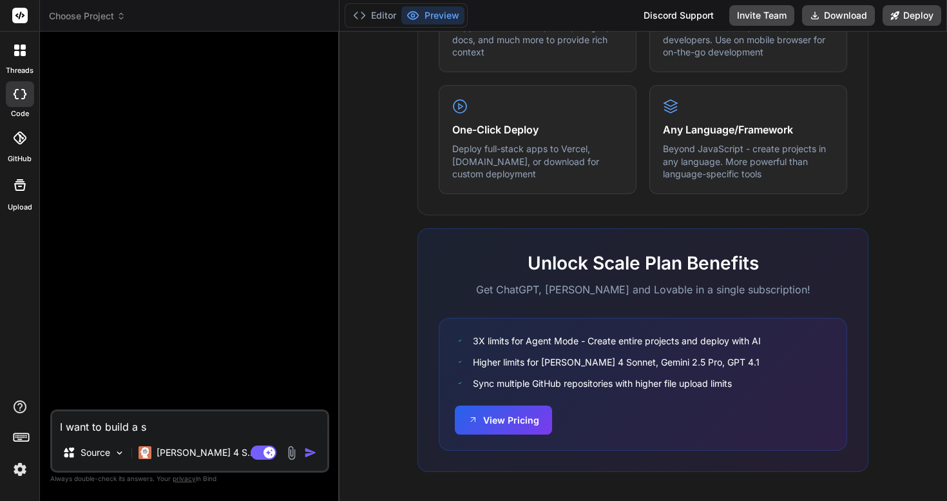
type textarea "x"
type textarea "I want to build a"
type textarea "x"
type textarea "I want to build"
type textarea "x"
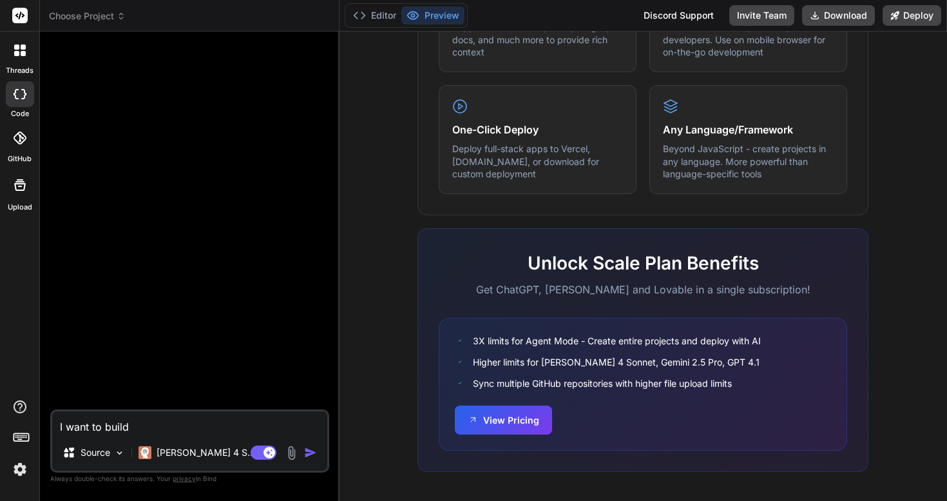
type textarea "I want to build"
type textarea "x"
type textarea "I want to buil"
type textarea "x"
type textarea "I want to bui"
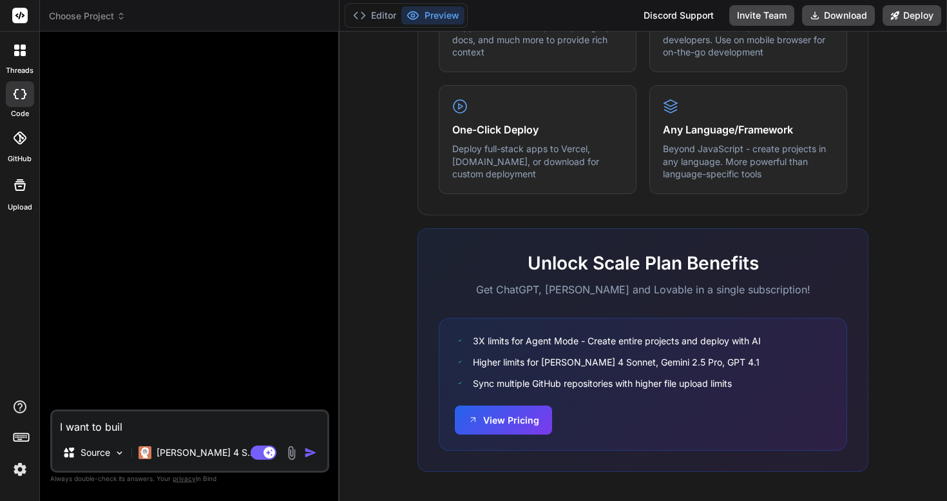
type textarea "x"
type textarea "I want to bu"
type textarea "x"
type textarea "I want to b"
type textarea "x"
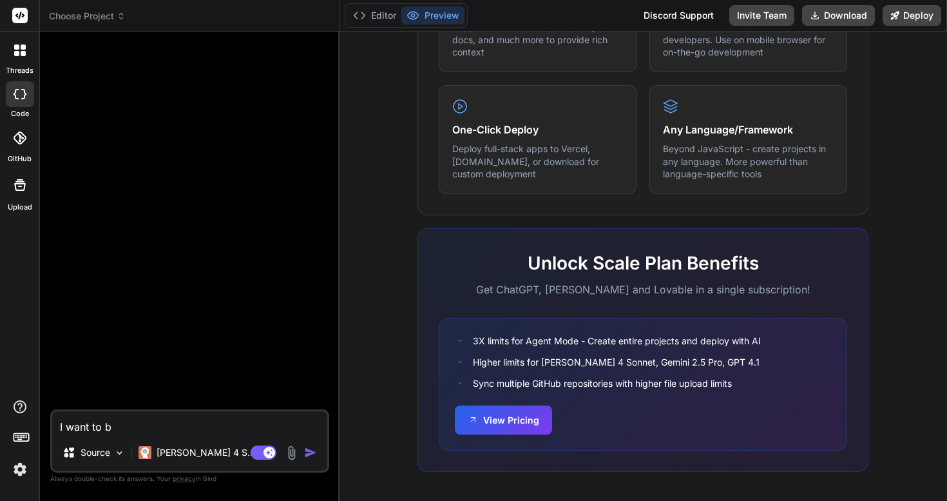
type textarea "I want to"
type textarea "x"
type textarea "I want to b"
type textarea "x"
type textarea "I want to bu"
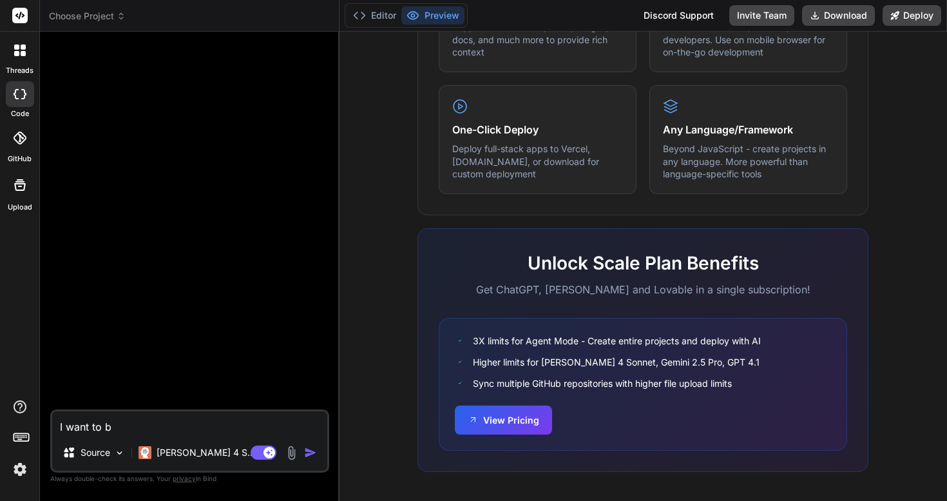
type textarea "x"
type textarea "I want to bui"
type textarea "x"
type textarea "I want to buil"
type textarea "x"
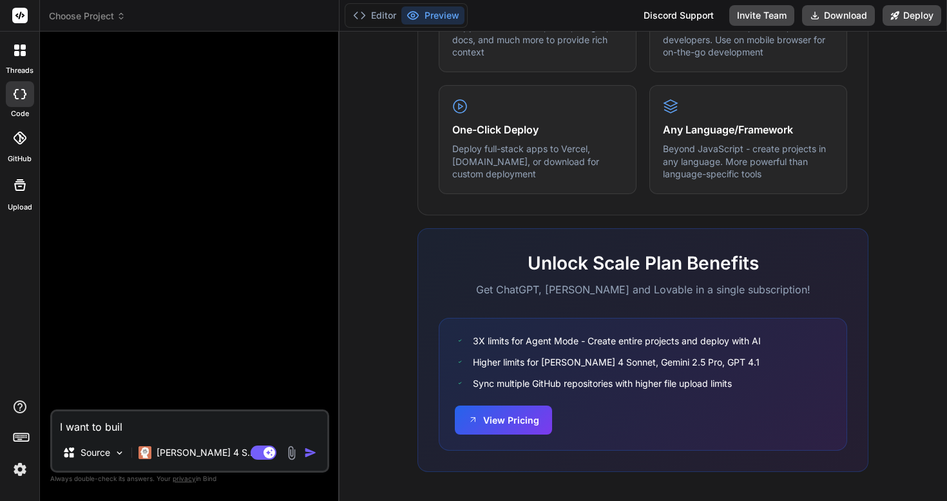
type textarea "I want to build"
type textarea "x"
type textarea "I want to build"
type textarea "x"
type textarea "I want to build a"
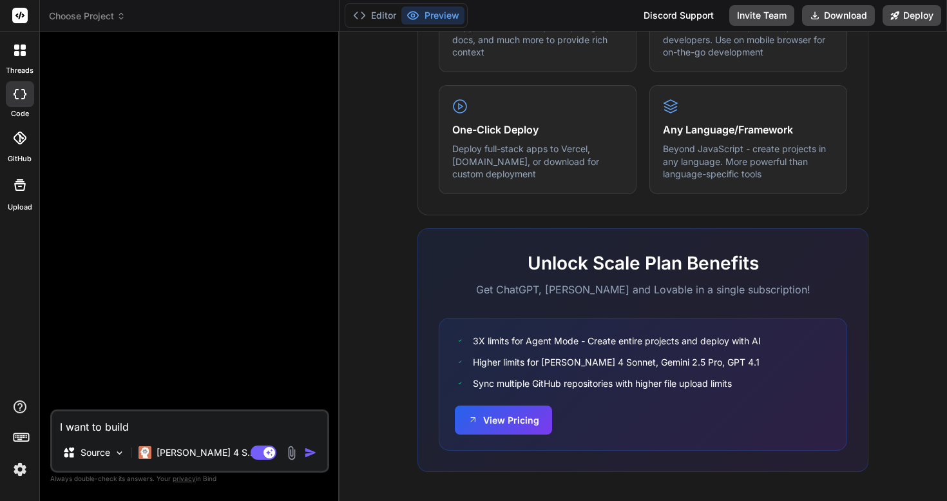
type textarea "x"
type textarea "I want to build a"
type textarea "x"
type textarea "I want to build a g"
type textarea "x"
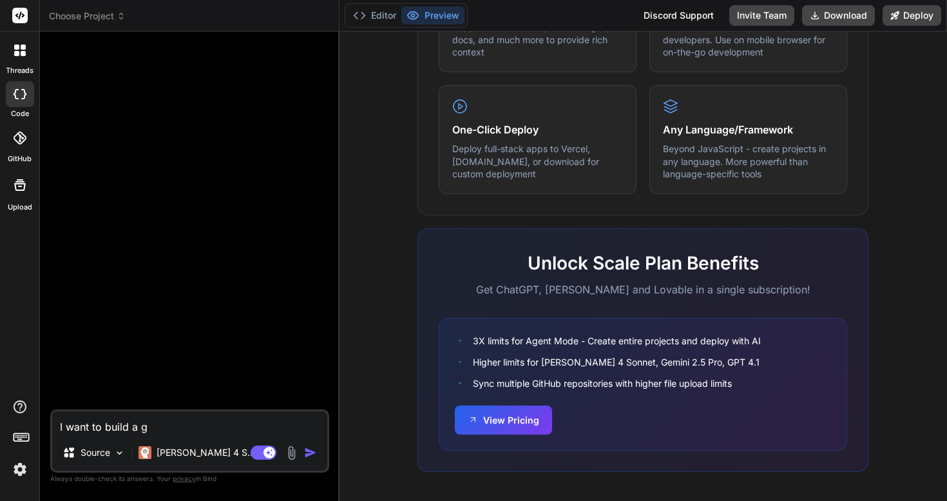
type textarea "I want to build a ga"
type textarea "x"
type textarea "I want to build a gam"
type textarea "x"
type textarea "I want to build a game"
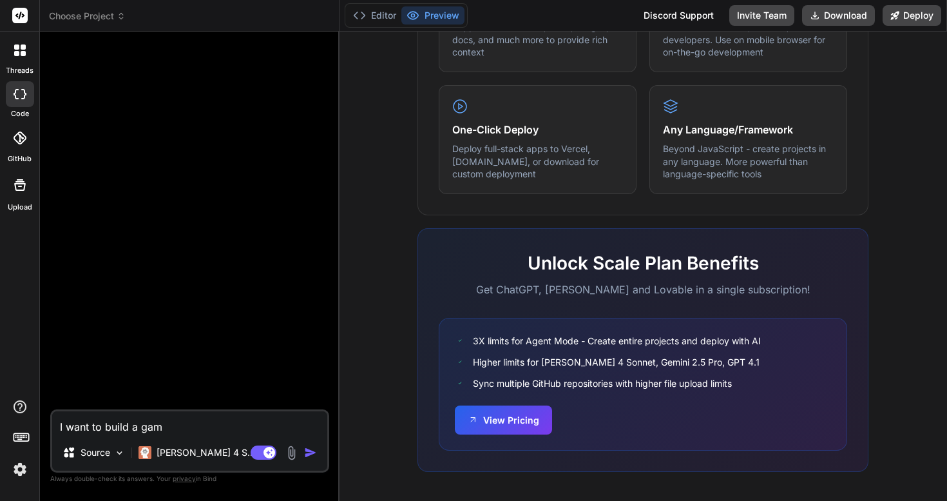
type textarea "x"
type textarea "I want to build a game"
type textarea "x"
type textarea "I want to build a game t"
type textarea "x"
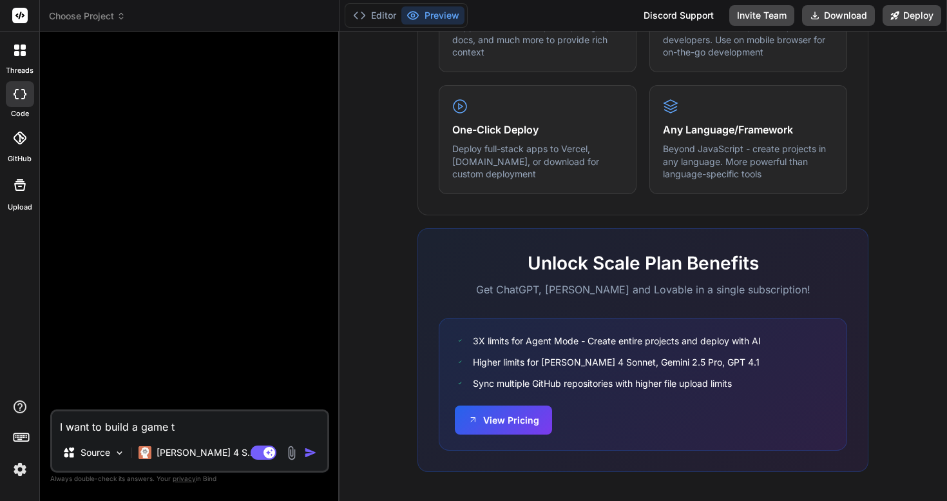
type textarea "I want to build a game th"
type textarea "x"
type textarea "I want to build a game tha"
type textarea "x"
type textarea "I want to build a game that"
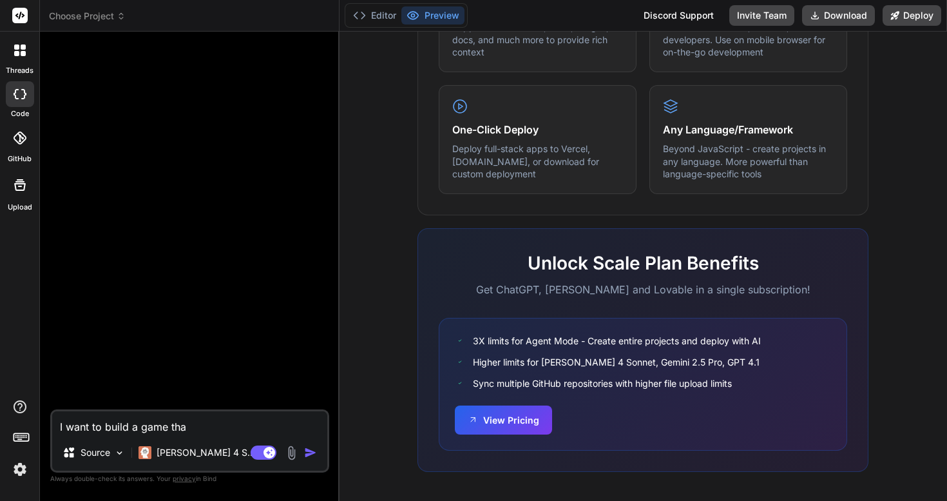
type textarea "x"
type textarea "I want to build a game that"
type textarea "x"
type textarea "I want to build a game that c"
type textarea "x"
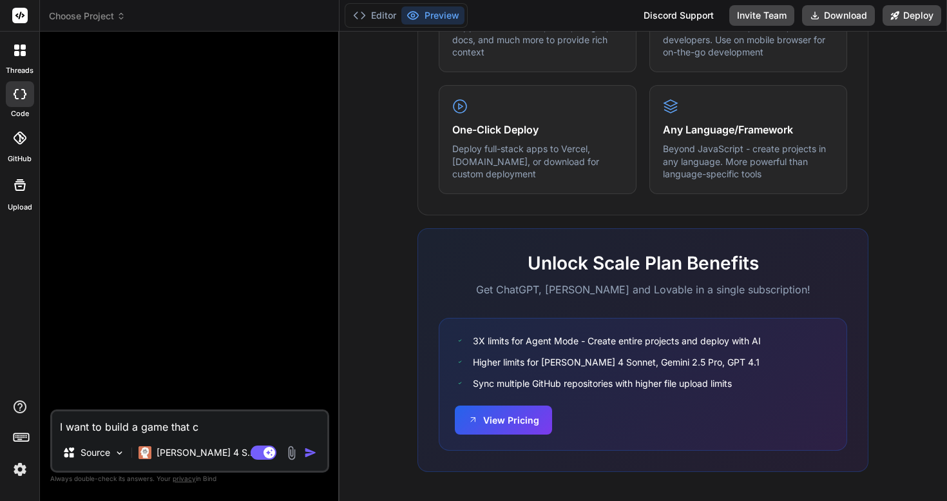
type textarea "I want to build a game that ca"
type textarea "x"
type textarea "I want to build a game that can"
type textarea "x"
type textarea "I want to build a game that can"
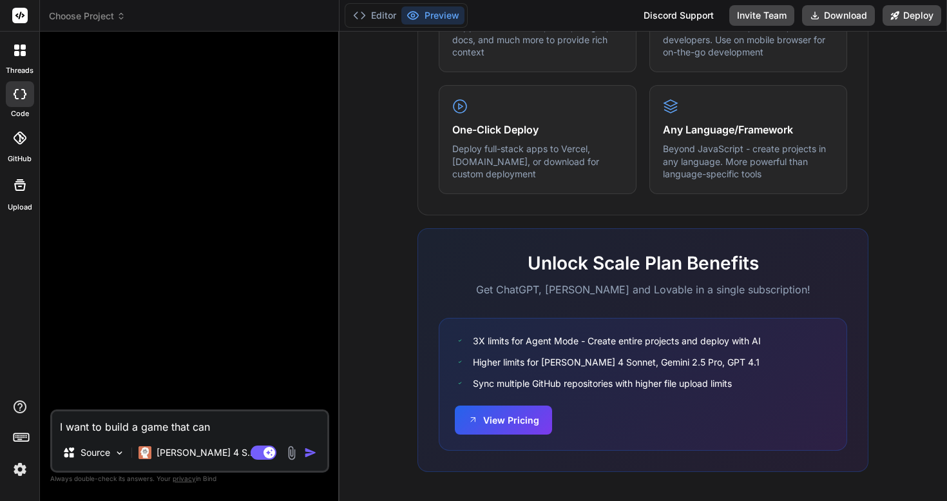
type textarea "x"
type textarea "I want to build a game that can b"
type textarea "x"
type textarea "I want to build a game that can be"
type textarea "x"
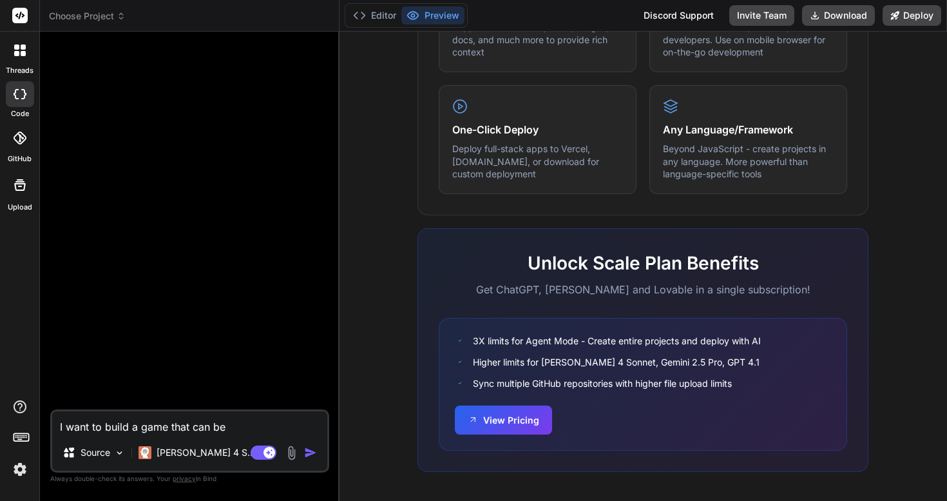
type textarea "I want to build a game that can be"
type textarea "x"
type textarea "I want to build a game that can be p"
type textarea "x"
type textarea "I want to build a game that can be pl"
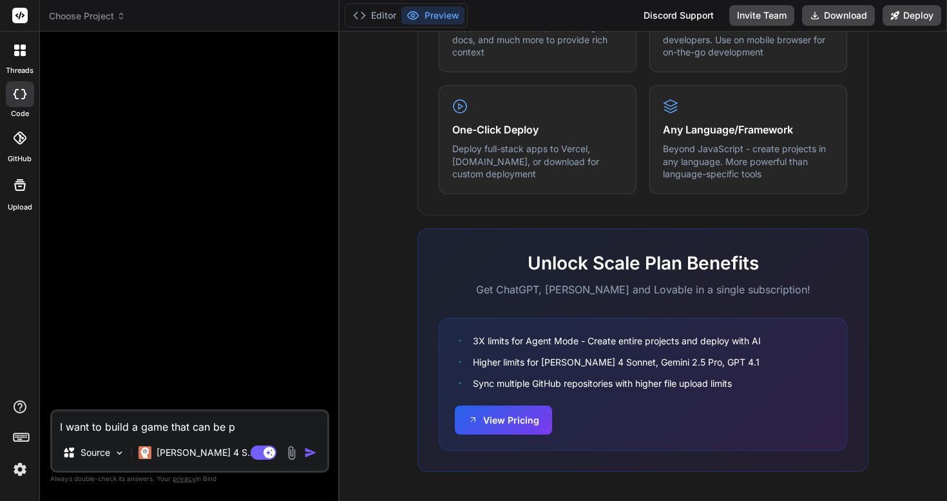
type textarea "x"
type textarea "I want to build a game that can be pla"
type textarea "x"
type textarea "I want to build a game that can be play"
type textarea "x"
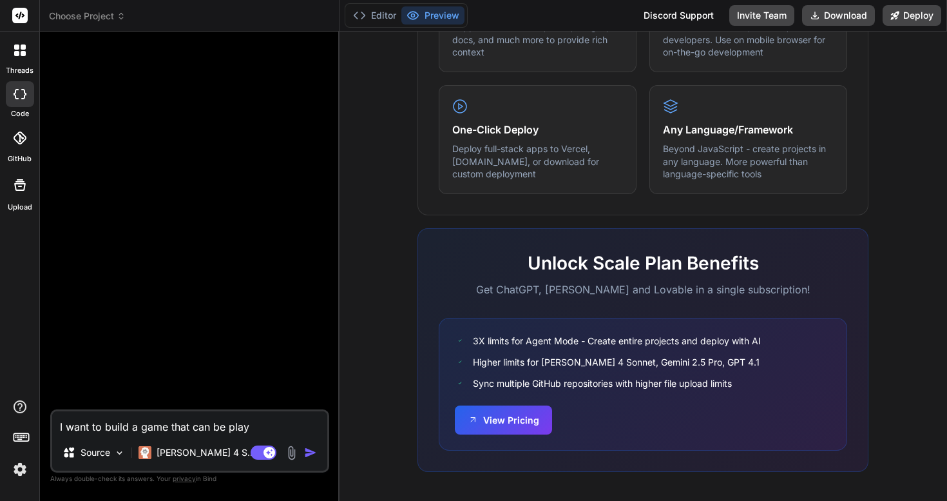
type textarea "I want to build a game that can be playe"
type textarea "x"
type textarea "I want to build a game that can be played"
type textarea "x"
type textarea "I want to build a game that can be played"
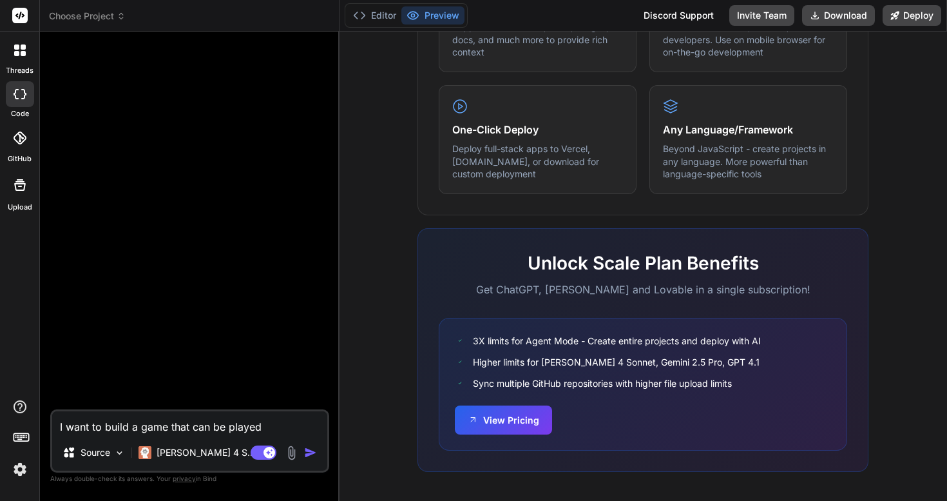
type textarea "x"
type textarea "I want to build a game that can be played l"
type textarea "x"
type textarea "I want to build a game that can be played li"
type textarea "x"
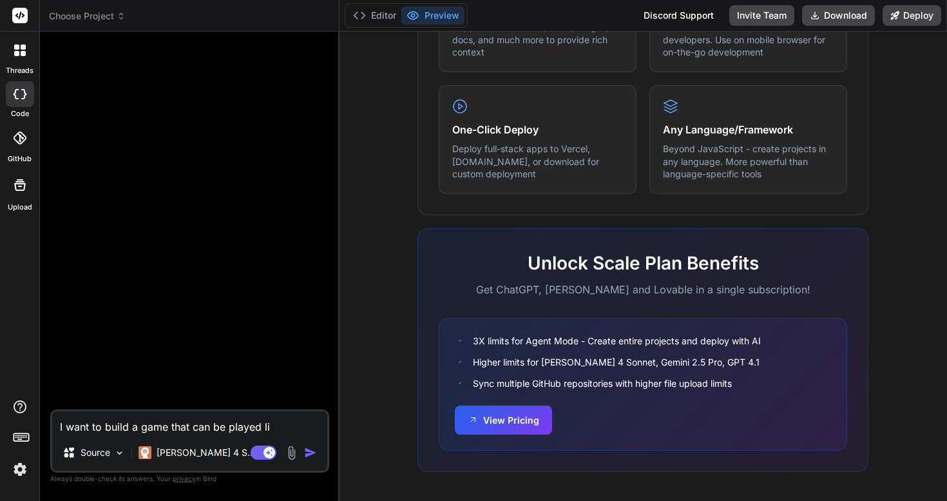
type textarea "I want to build a game that can be played lik"
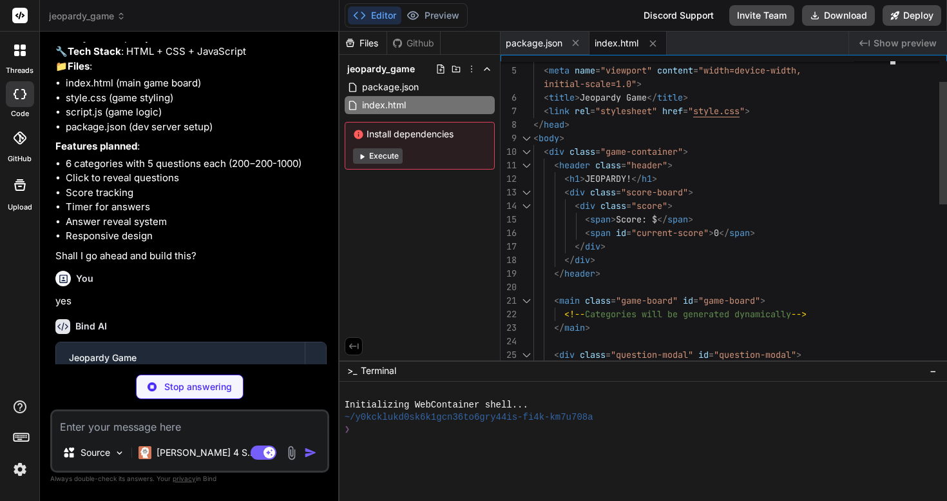
scroll to position [68, 0]
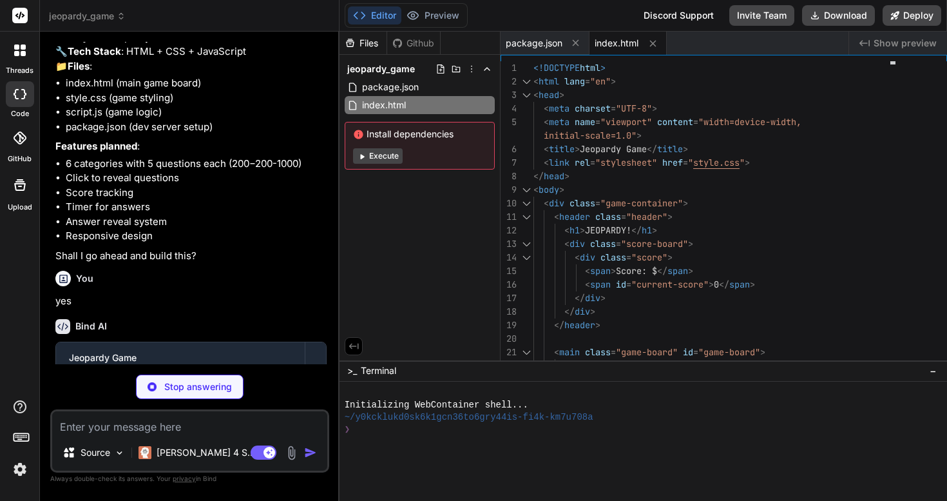
click at [898, 41] on span "Show preview" at bounding box center [905, 43] width 63 height 13
click at [387, 88] on span "package.json" at bounding box center [390, 86] width 59 height 15
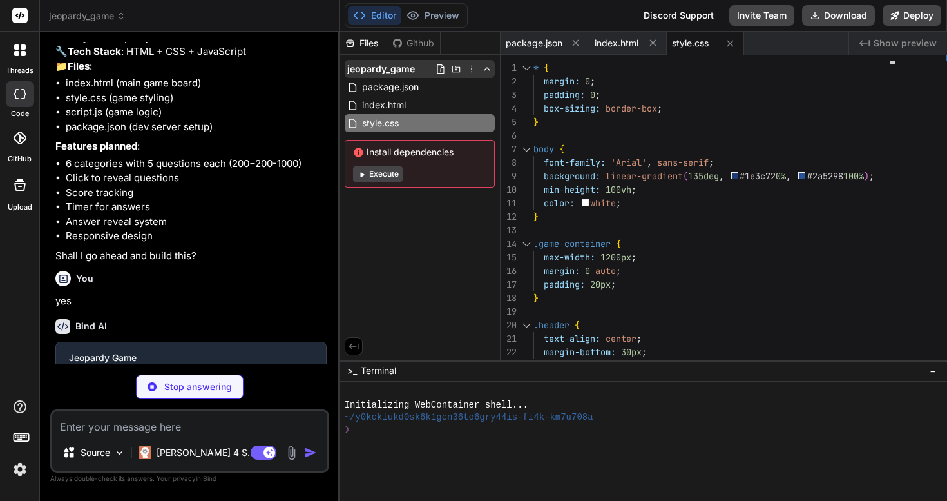
click at [381, 69] on span "jeopardy_game" at bounding box center [381, 68] width 68 height 13
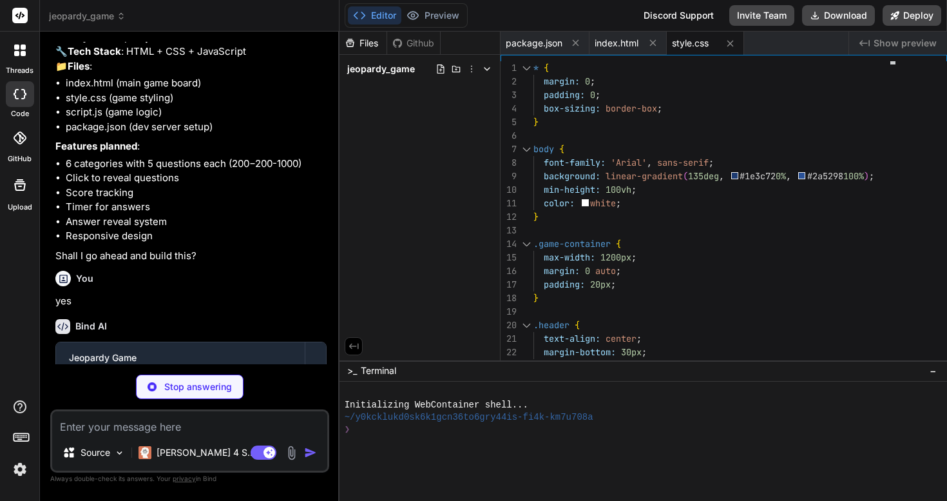
click at [890, 43] on span "Show preview" at bounding box center [905, 43] width 63 height 13
click at [360, 39] on div "Files" at bounding box center [362, 43] width 47 height 13
click at [352, 343] on icon at bounding box center [354, 346] width 12 height 12
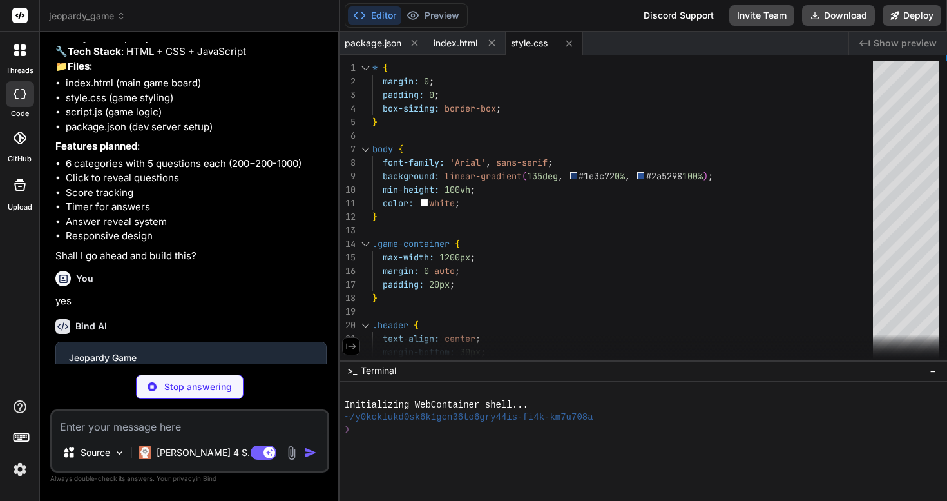
click at [256, 229] on li "Answer reveal system" at bounding box center [196, 222] width 261 height 15
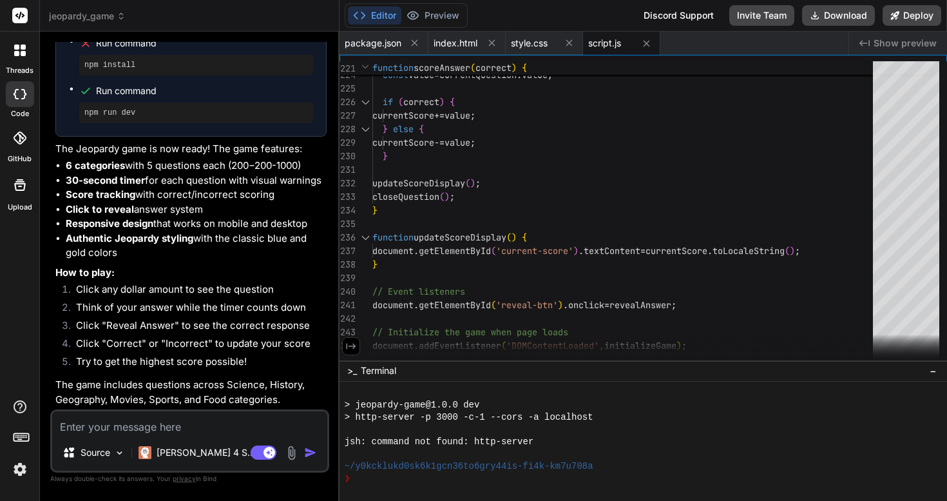
click at [79, 430] on textarea at bounding box center [189, 422] width 275 height 23
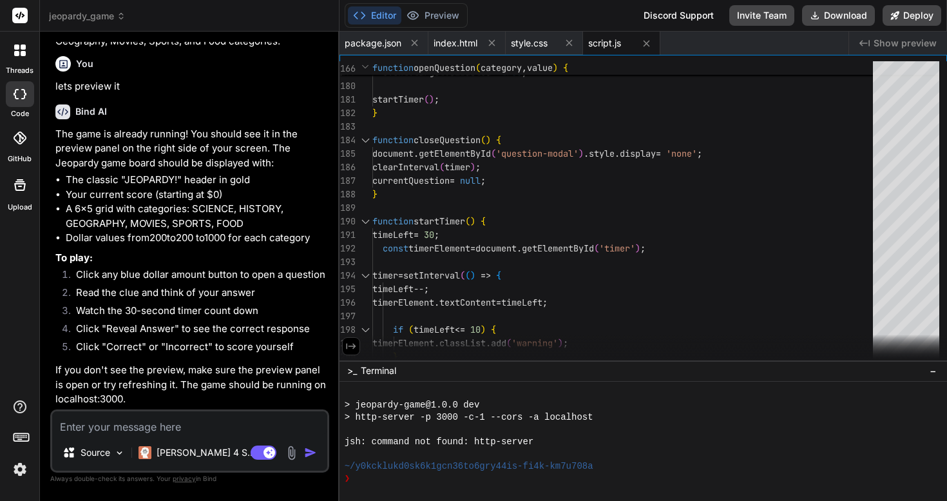
click at [883, 38] on span "Show preview" at bounding box center [905, 43] width 63 height 13
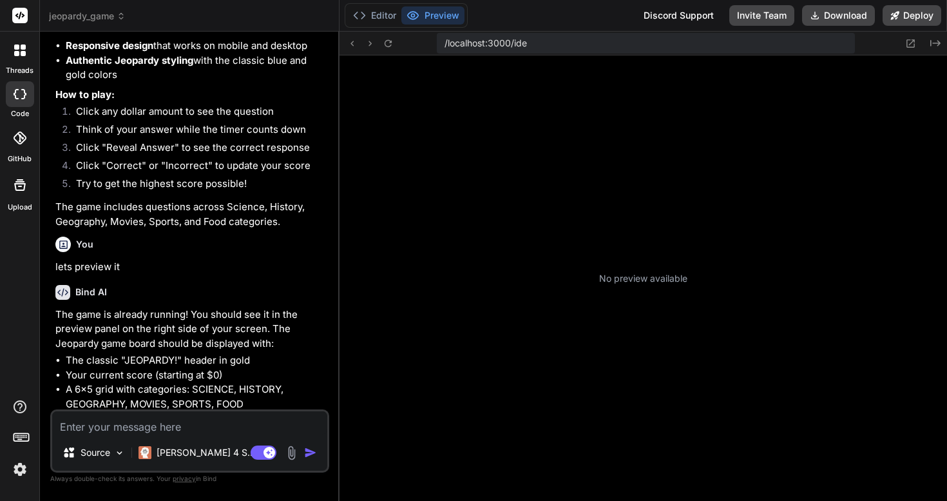
scroll to position [184, 0]
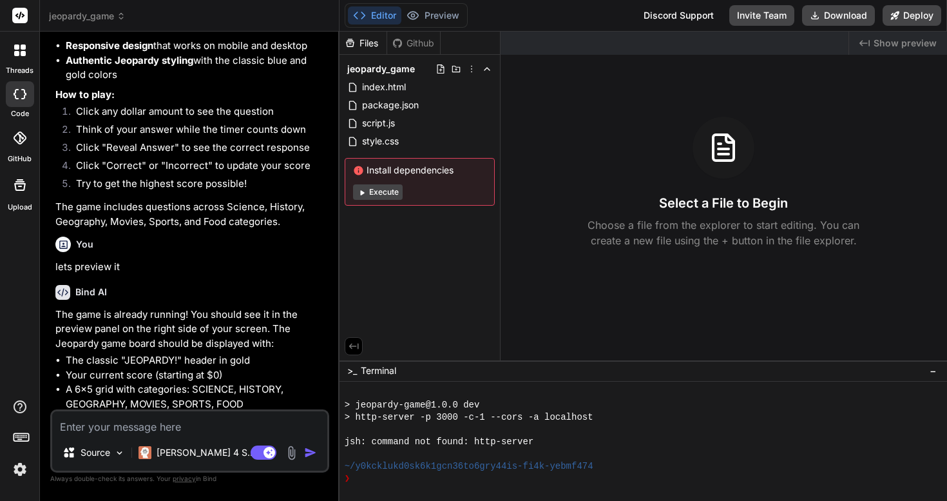
click at [386, 190] on button "Execute" at bounding box center [378, 191] width 50 height 15
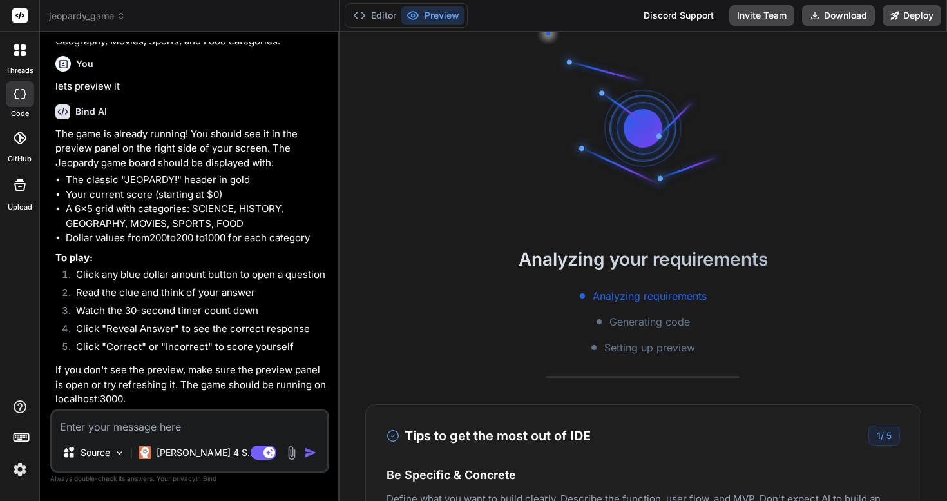
scroll to position [902, 0]
type textarea "x"
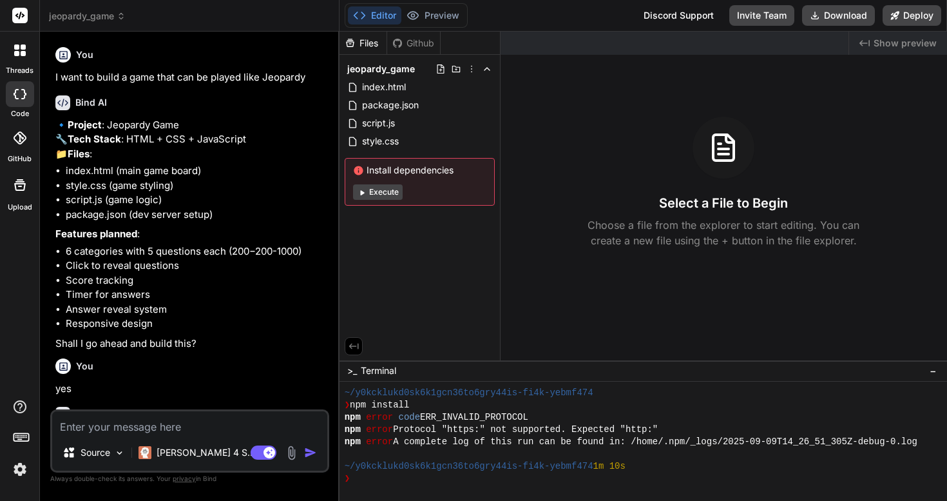
scroll to position [0, 0]
click at [16, 50] on icon at bounding box center [20, 50] width 12 height 12
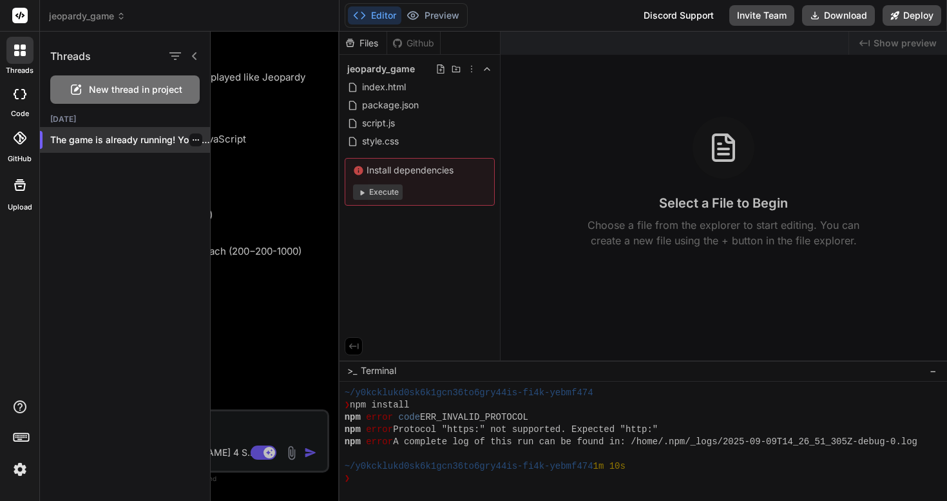
click at [117, 141] on p "The game is already running! You should..." at bounding box center [130, 139] width 160 height 13
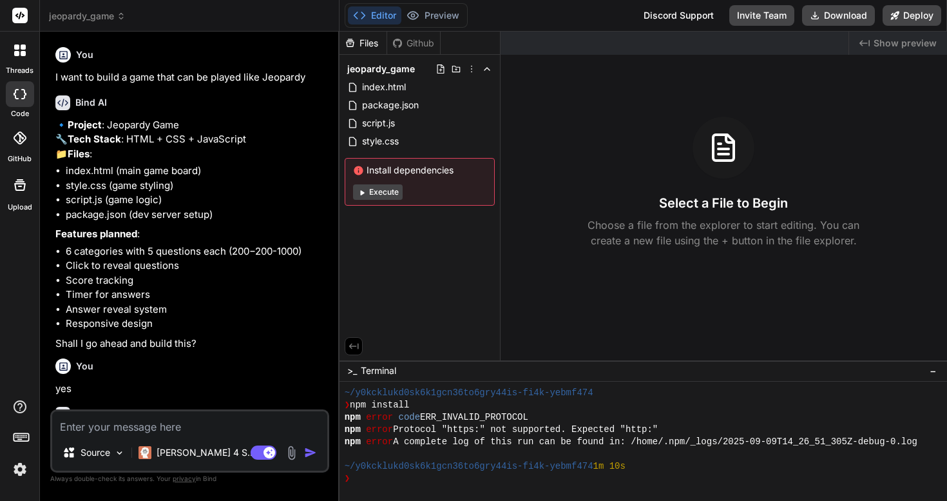
click at [133, 158] on p "🔹 Project : Jeopardy Game 🔧 Tech Stack : HTML + CSS + JavaScript 📁 Files :" at bounding box center [190, 140] width 271 height 44
click at [397, 66] on span "jeopardy_game" at bounding box center [381, 68] width 68 height 13
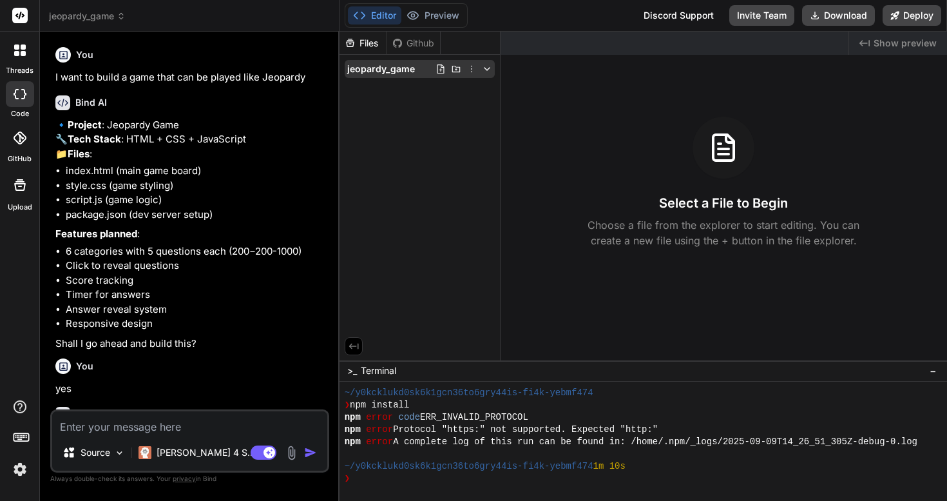
click at [457, 68] on icon at bounding box center [456, 69] width 10 height 10
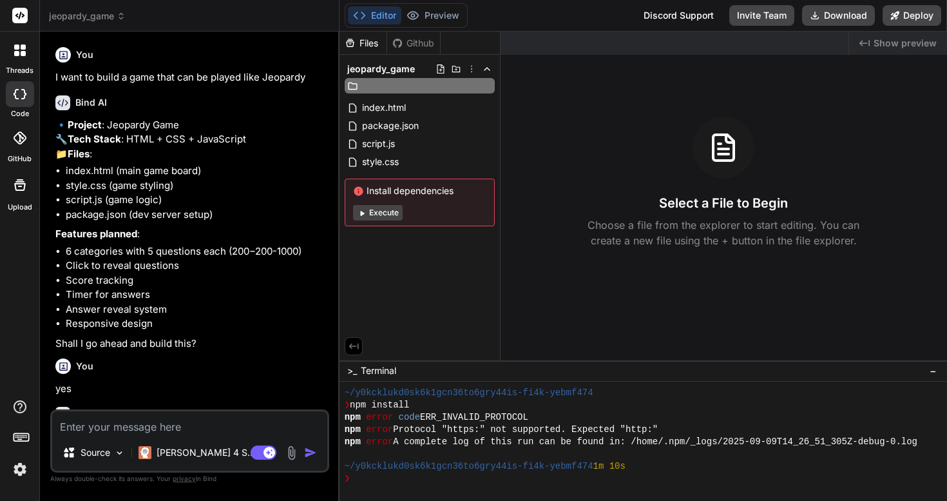
click at [23, 12] on rect at bounding box center [19, 15] width 15 height 15
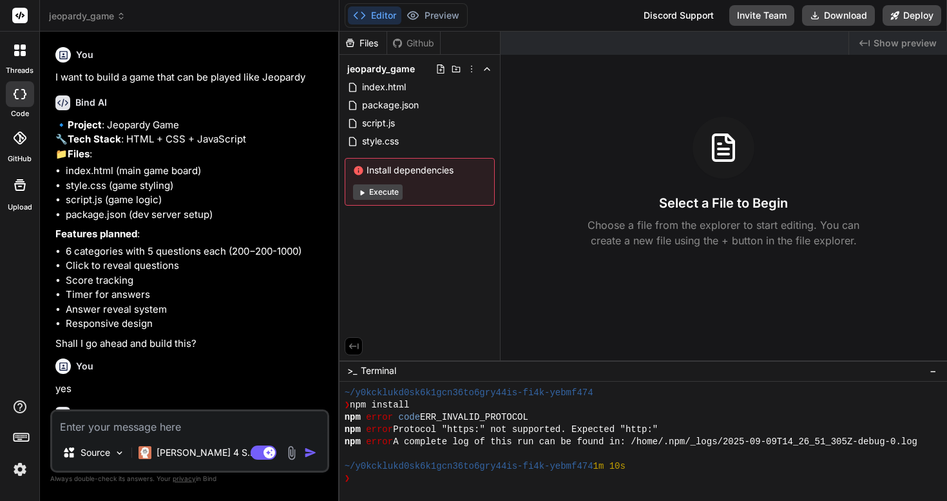
click at [15, 52] on icon at bounding box center [16, 53] width 5 height 5
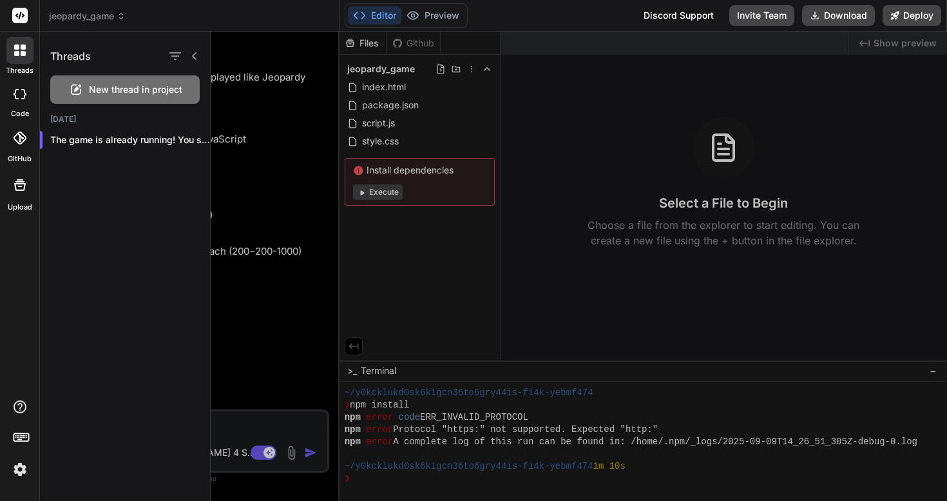
click at [240, 11] on div "jeopardy_game" at bounding box center [189, 16] width 281 height 13
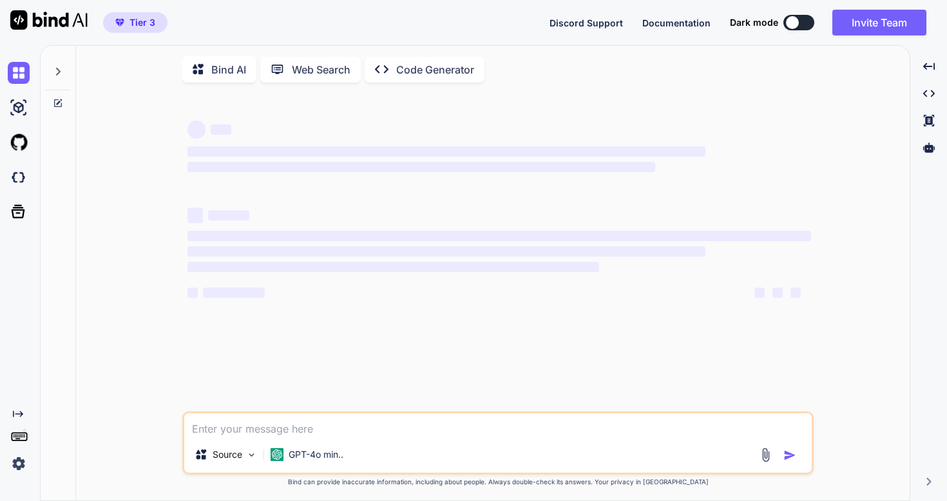
type textarea "x"
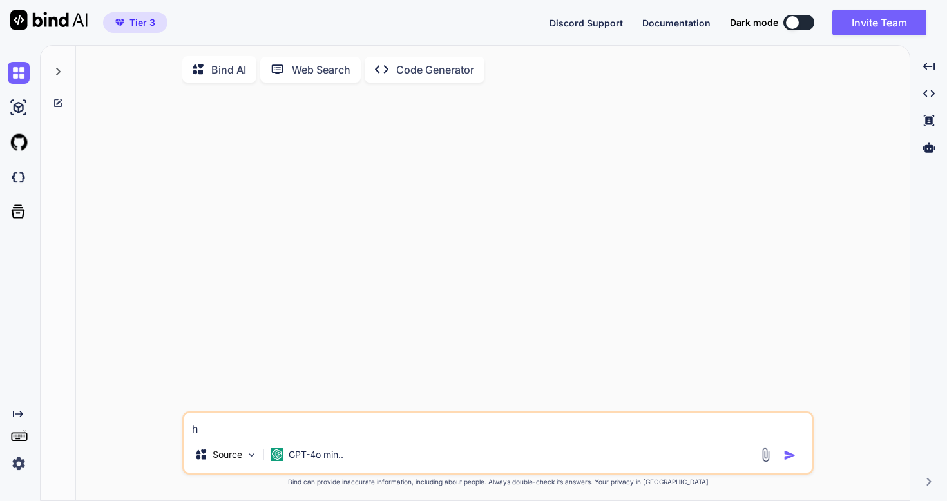
type textarea "ho"
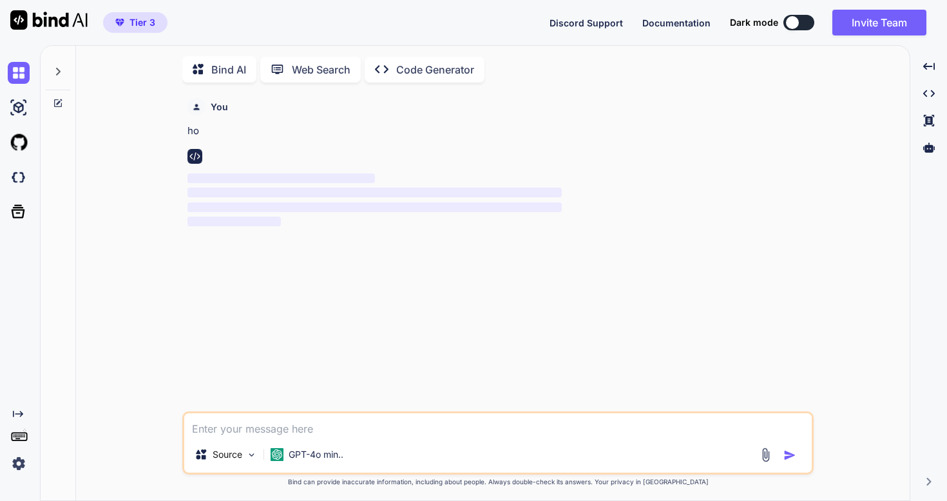
scroll to position [5, 0]
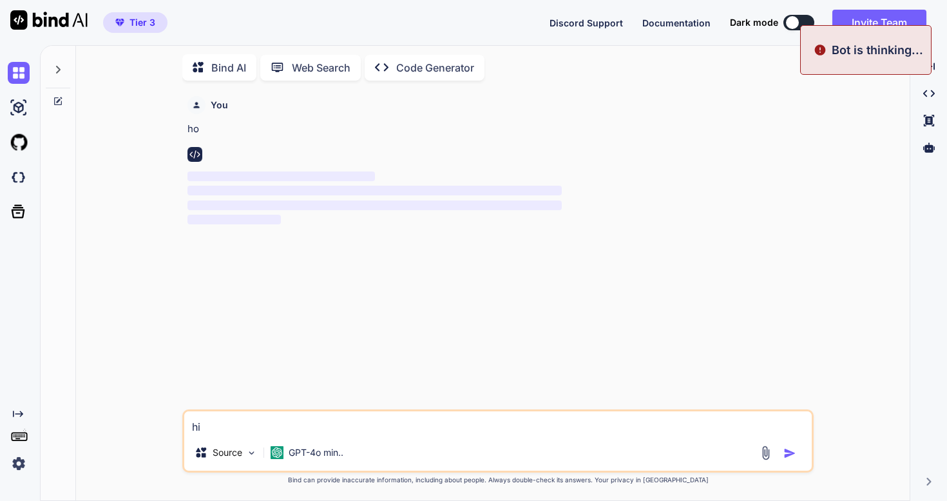
click at [836, 55] on p "Bot is thinking..." at bounding box center [877, 49] width 91 height 17
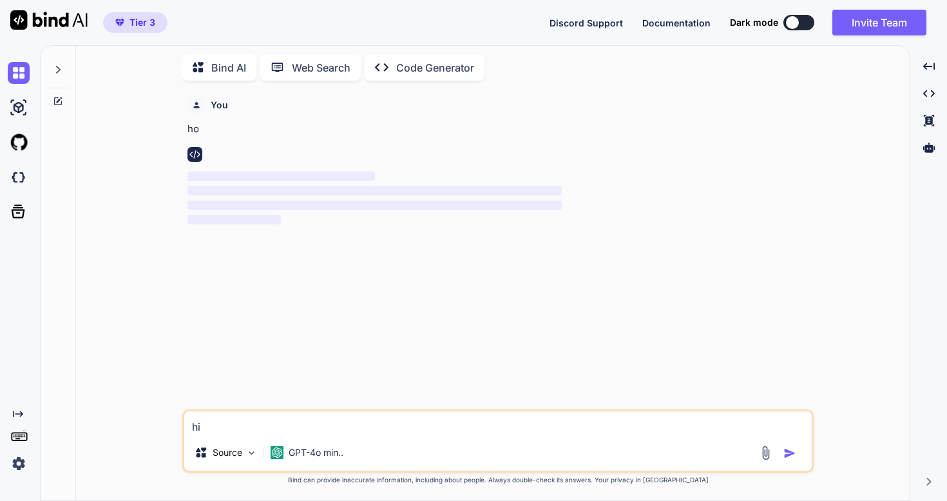
click at [754, 202] on p "‌" at bounding box center [499, 205] width 624 height 15
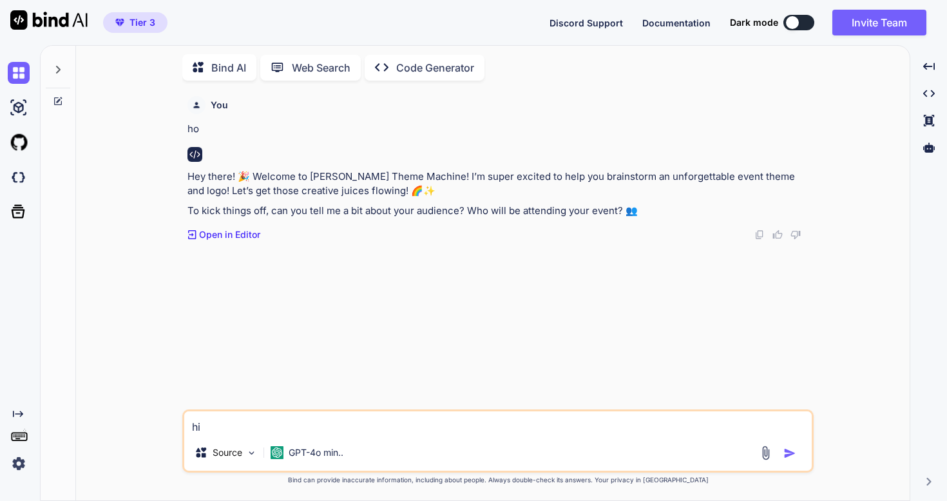
scroll to position [0, 0]
click at [292, 423] on textarea "hi" at bounding box center [497, 422] width 627 height 23
type textarea "t"
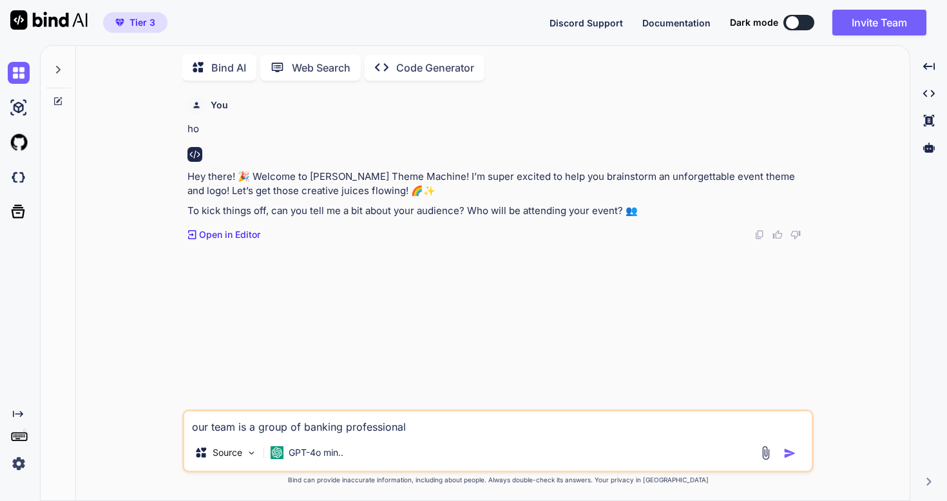
type textarea "our team is a group of banking professionals"
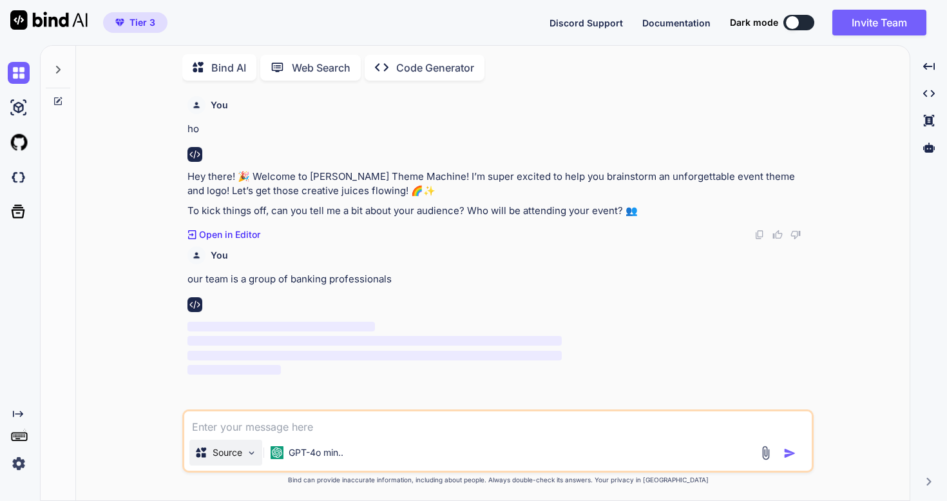
click at [253, 452] on img at bounding box center [251, 452] width 11 height 11
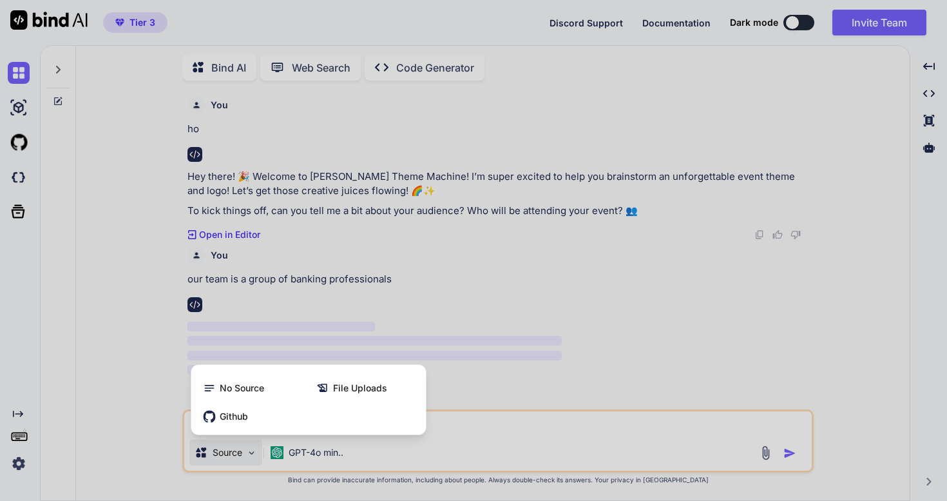
click at [124, 430] on div at bounding box center [473, 250] width 947 height 501
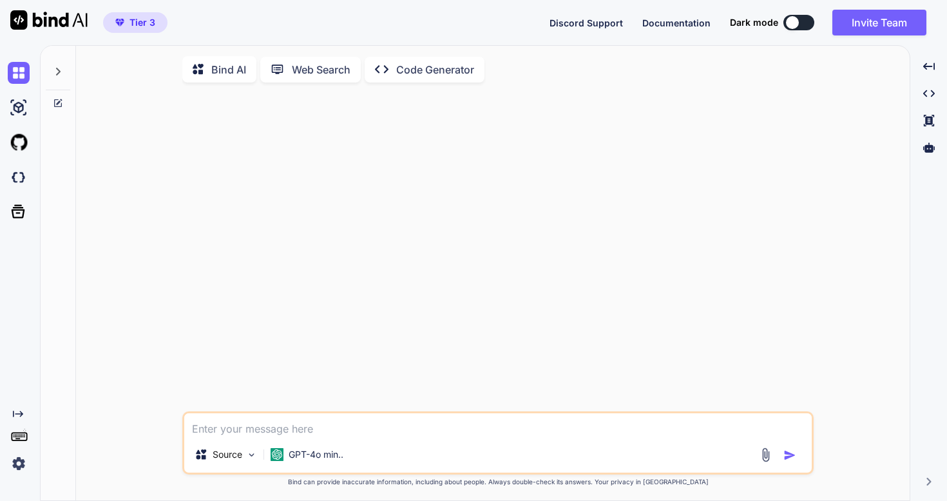
click at [423, 73] on p "Code Generator" at bounding box center [435, 69] width 78 height 15
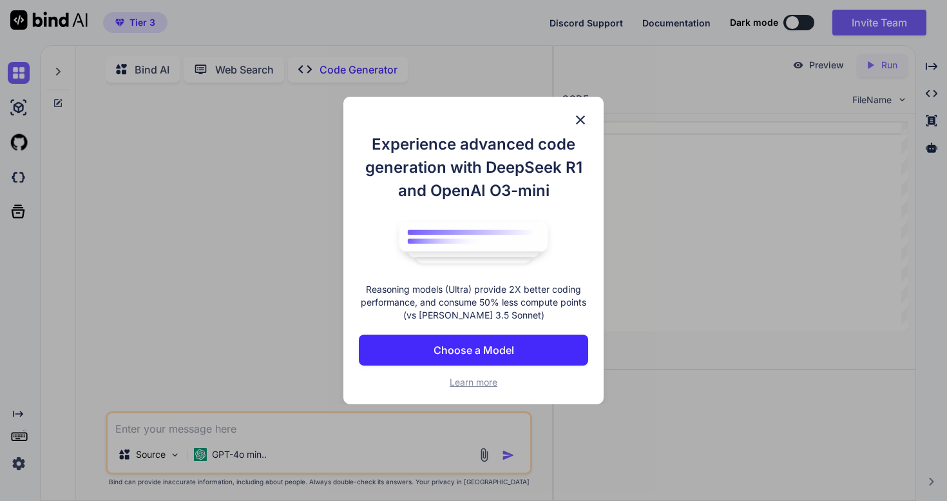
click at [578, 118] on img at bounding box center [580, 119] width 15 height 15
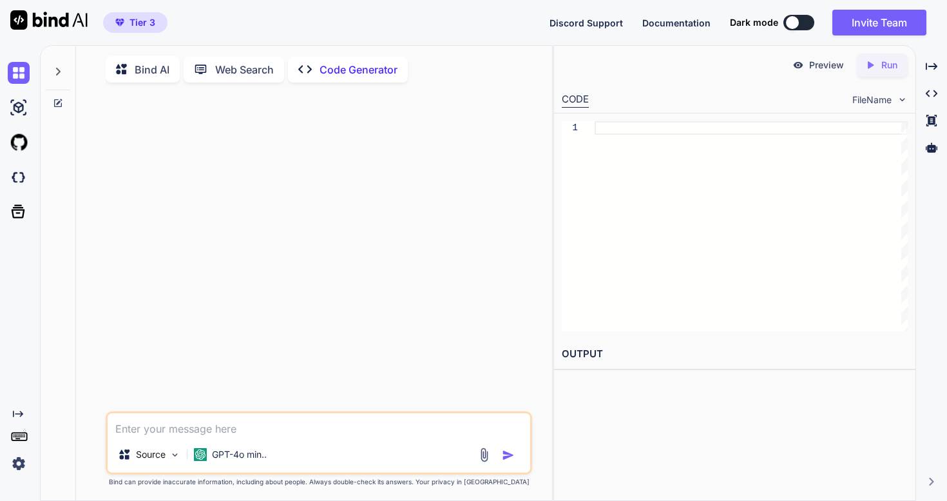
type textarea "x"
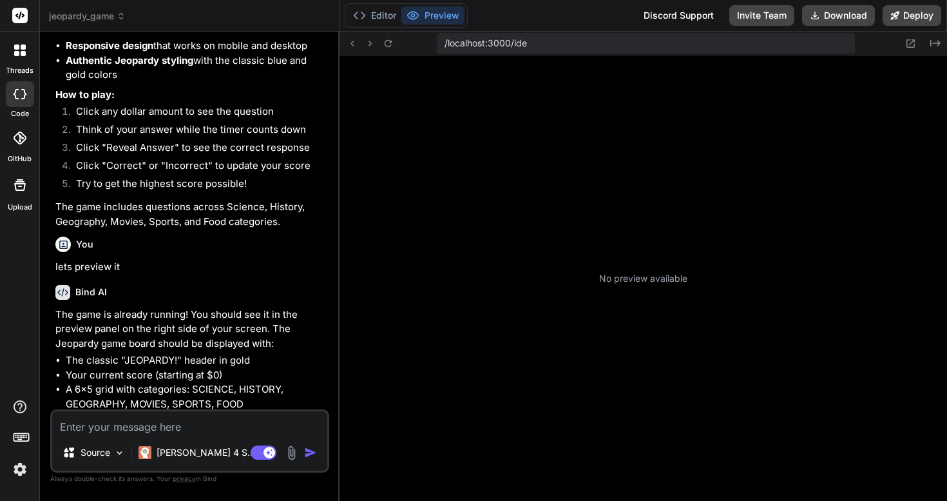
scroll to position [184, 0]
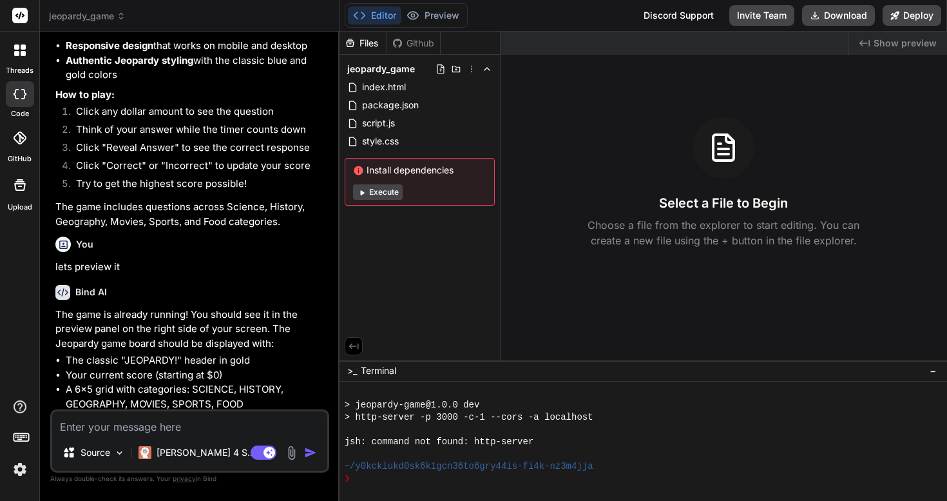
click at [362, 189] on icon at bounding box center [362, 192] width 10 height 10
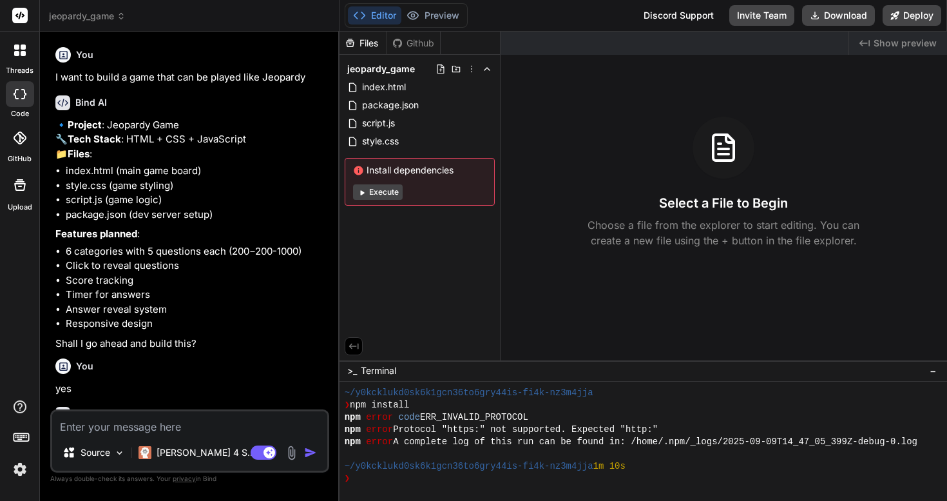
scroll to position [0, 0]
click at [123, 16] on icon at bounding box center [121, 16] width 9 height 9
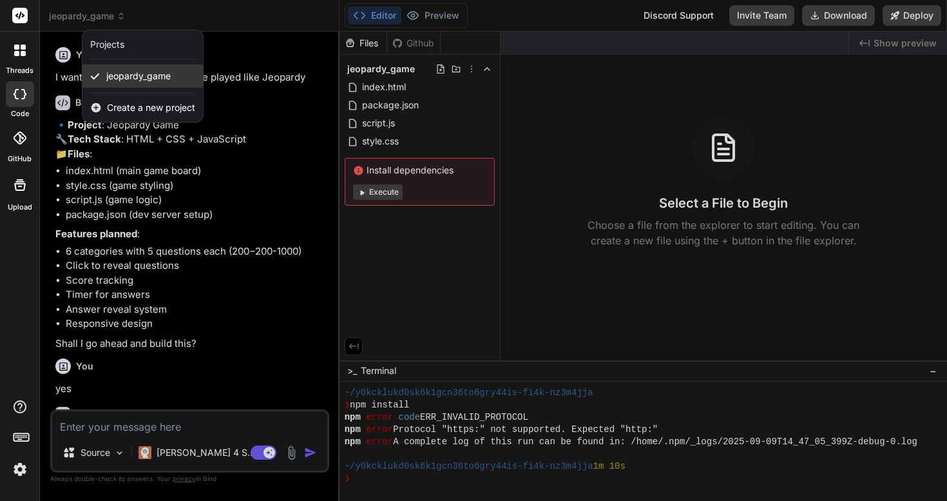
click at [135, 79] on span "jeopardy_game" at bounding box center [138, 76] width 64 height 13
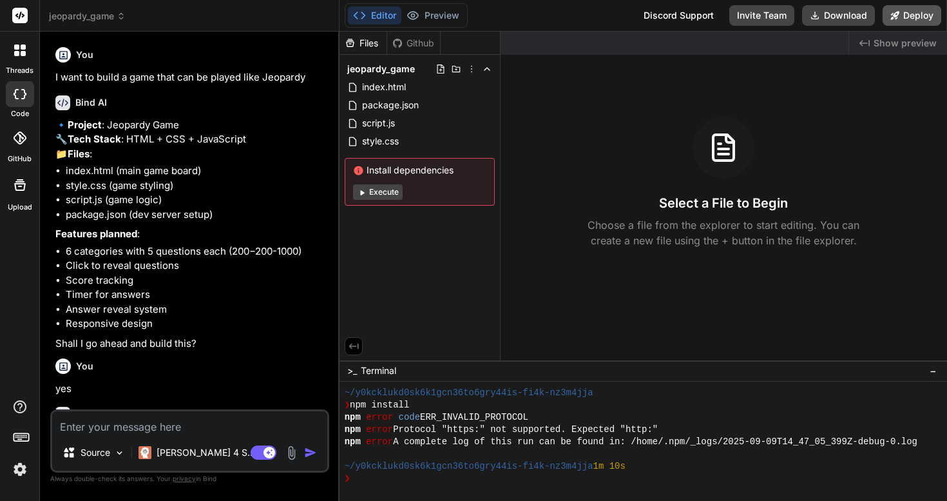
click at [910, 15] on button "Deploy" at bounding box center [912, 15] width 59 height 21
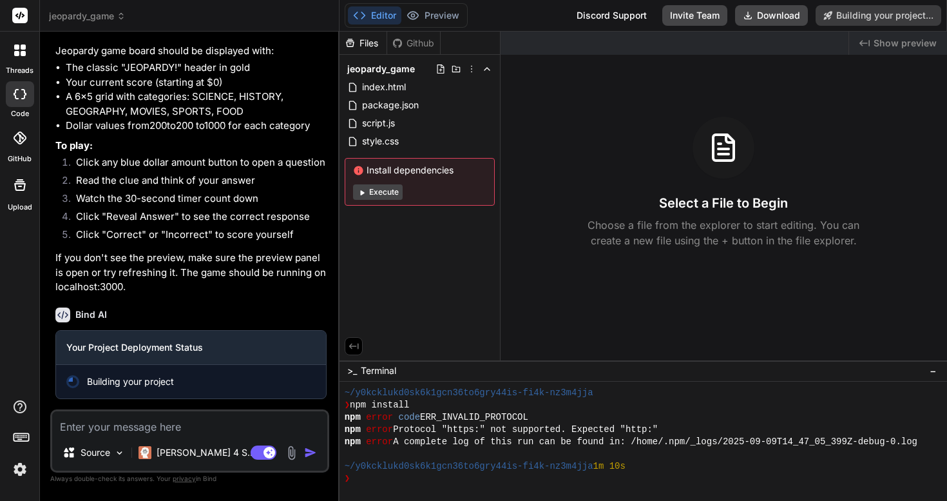
scroll to position [1014, 0]
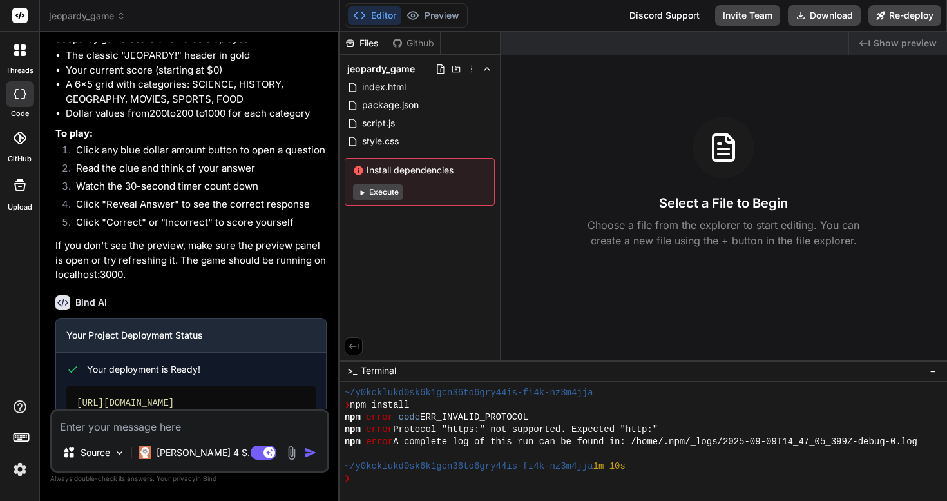
type textarea "x"
